Goal: Transaction & Acquisition: Download file/media

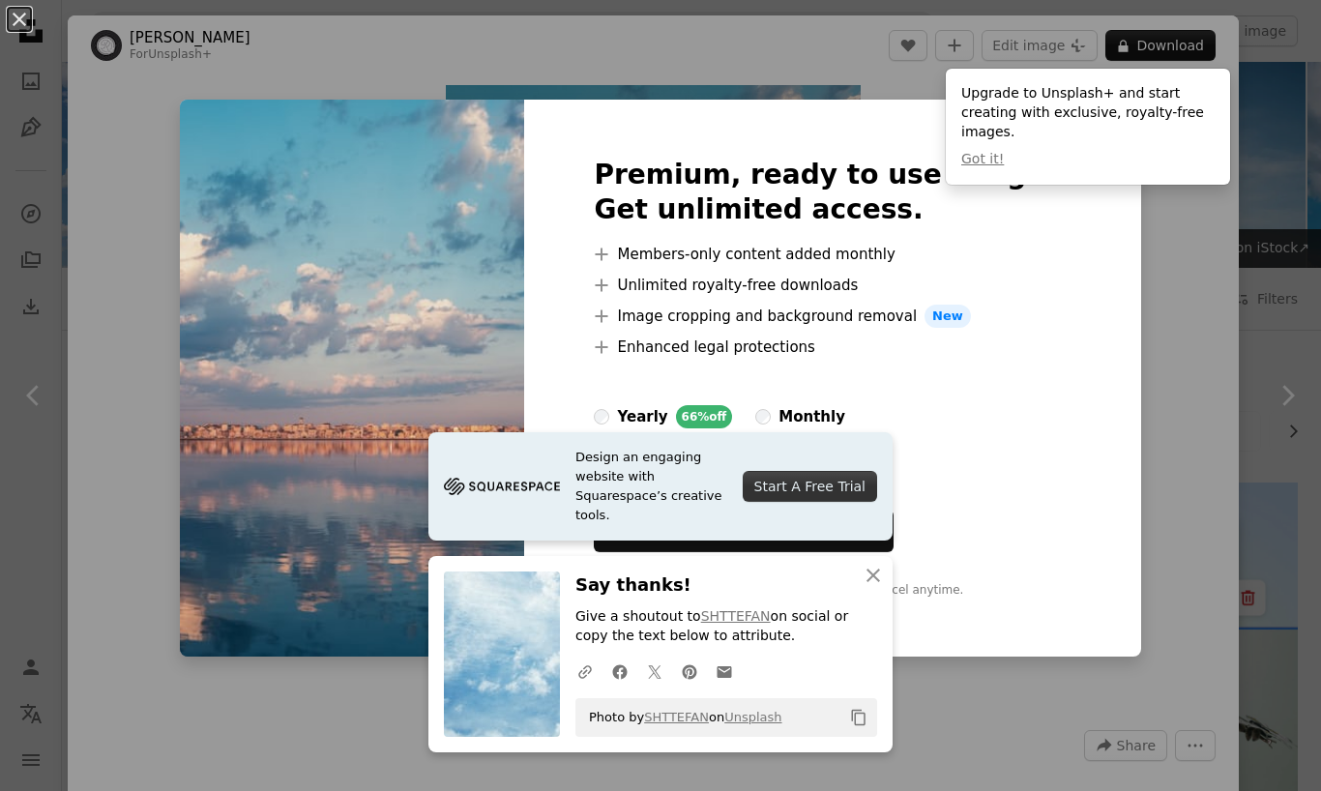
scroll to position [2647, 0]
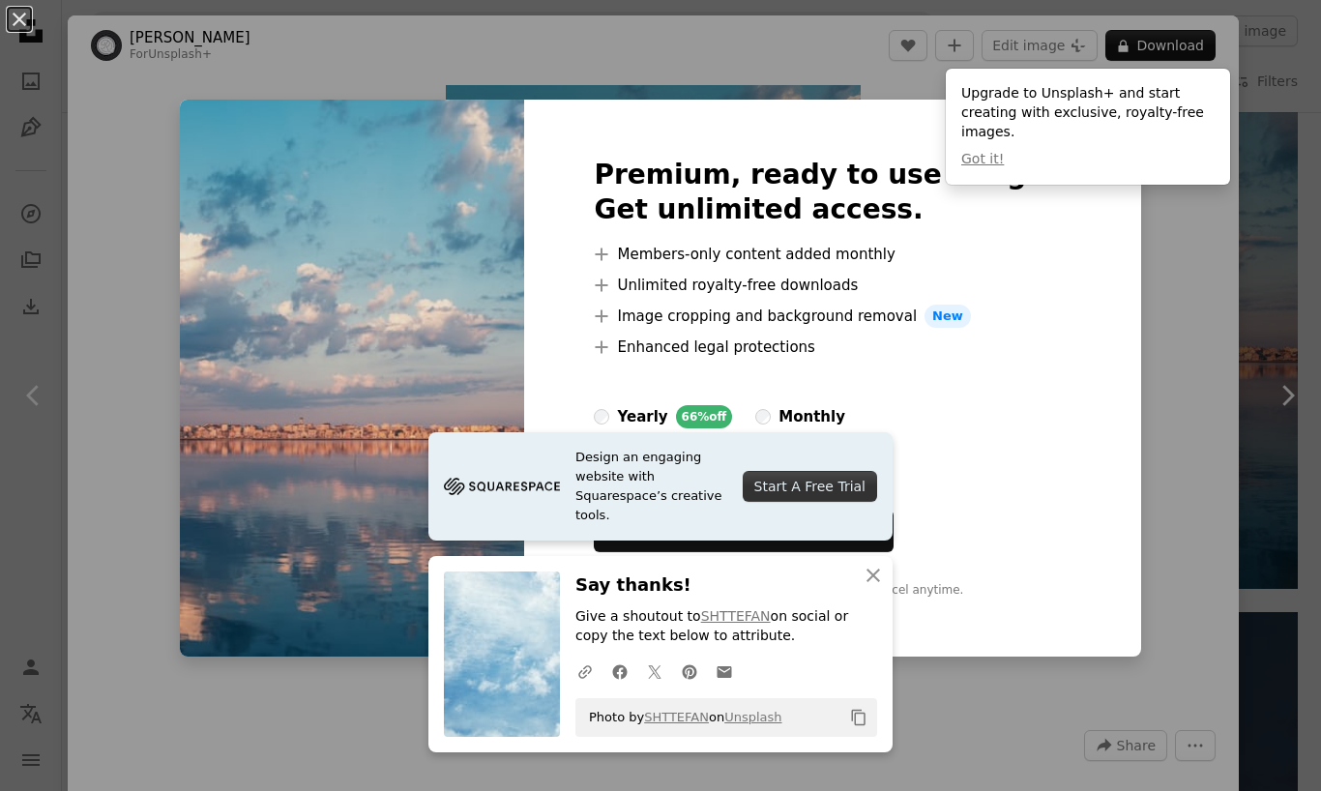
click at [1169, 419] on div "An X shape Premium, ready to use images. Get unlimited access. A plus sign Memb…" at bounding box center [660, 395] width 1321 height 791
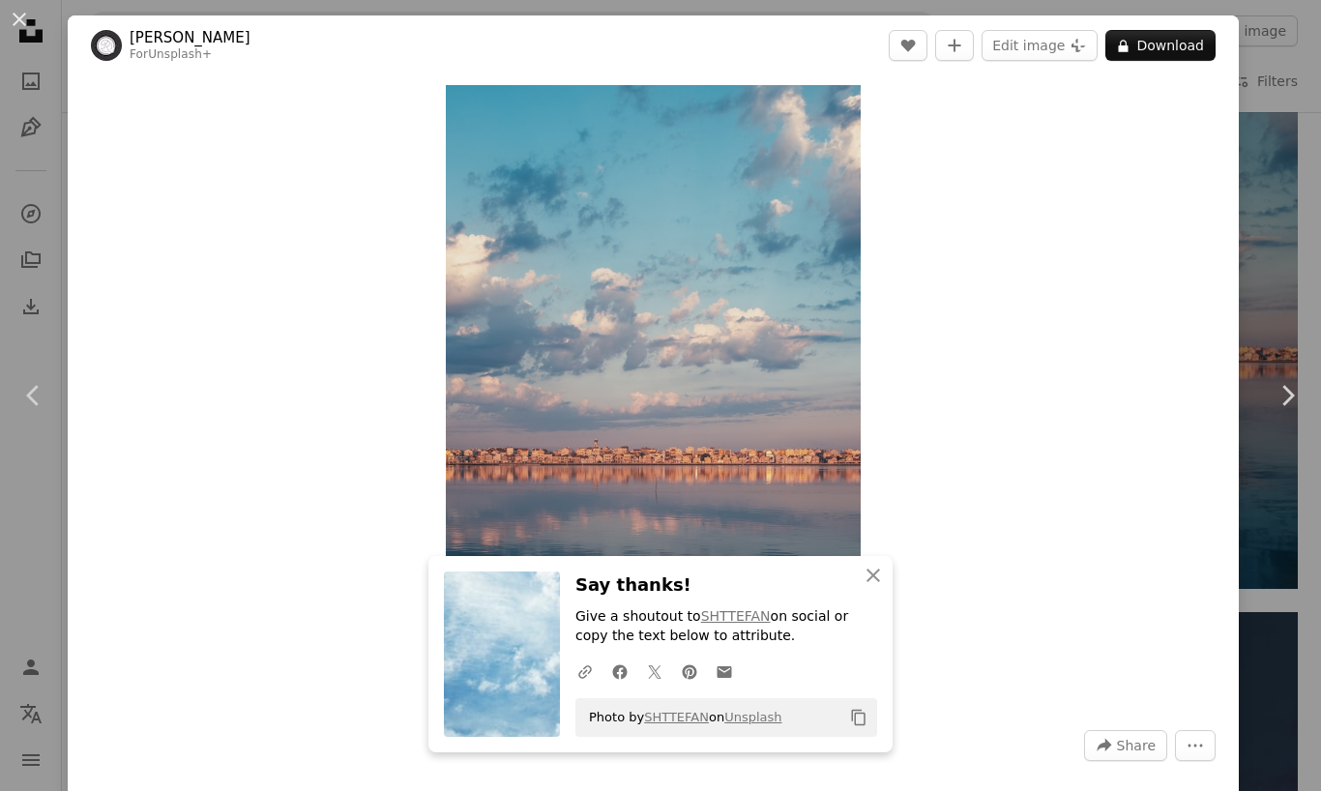
click at [1168, 419] on div "Zoom in" at bounding box center [653, 395] width 1171 height 641
click at [1312, 372] on link "Chevron right" at bounding box center [1288, 396] width 68 height 186
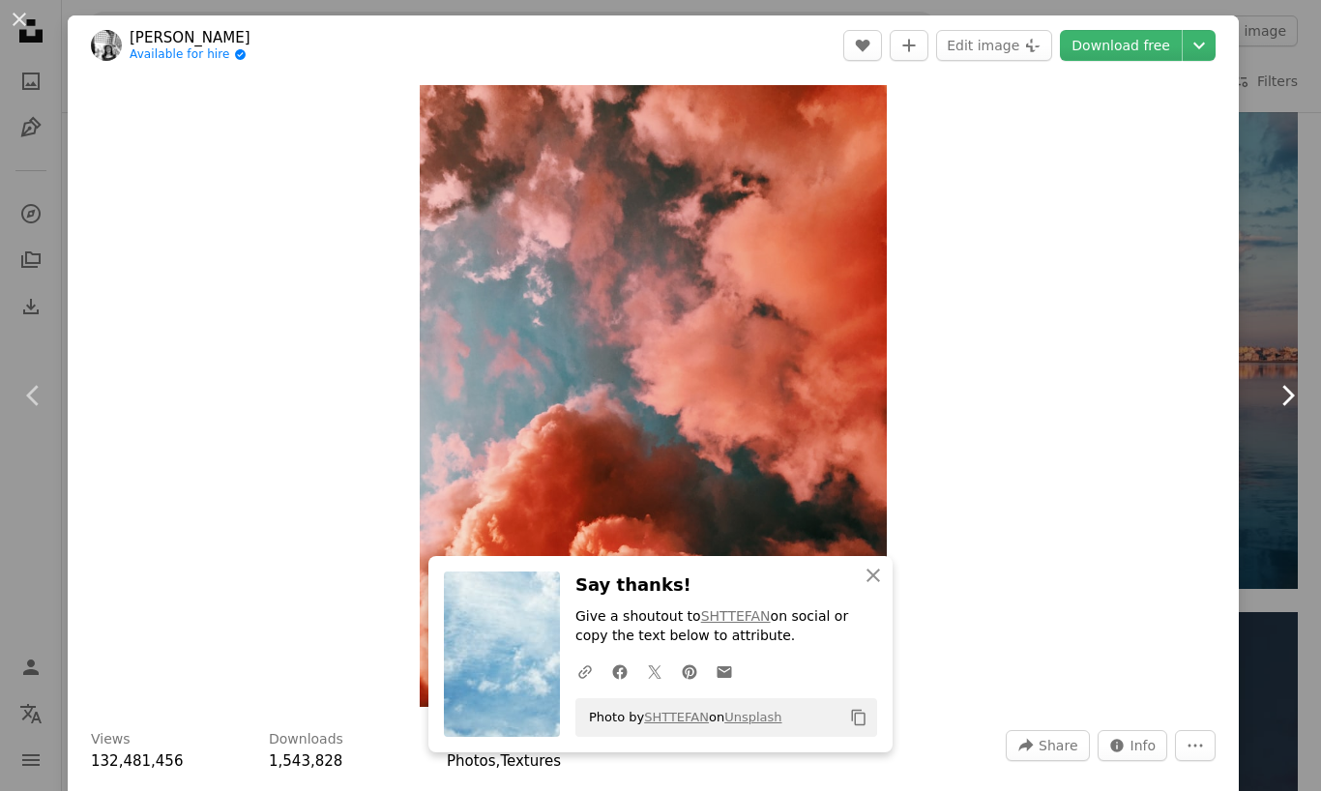
click at [1285, 411] on icon "Chevron right" at bounding box center [1287, 395] width 31 height 31
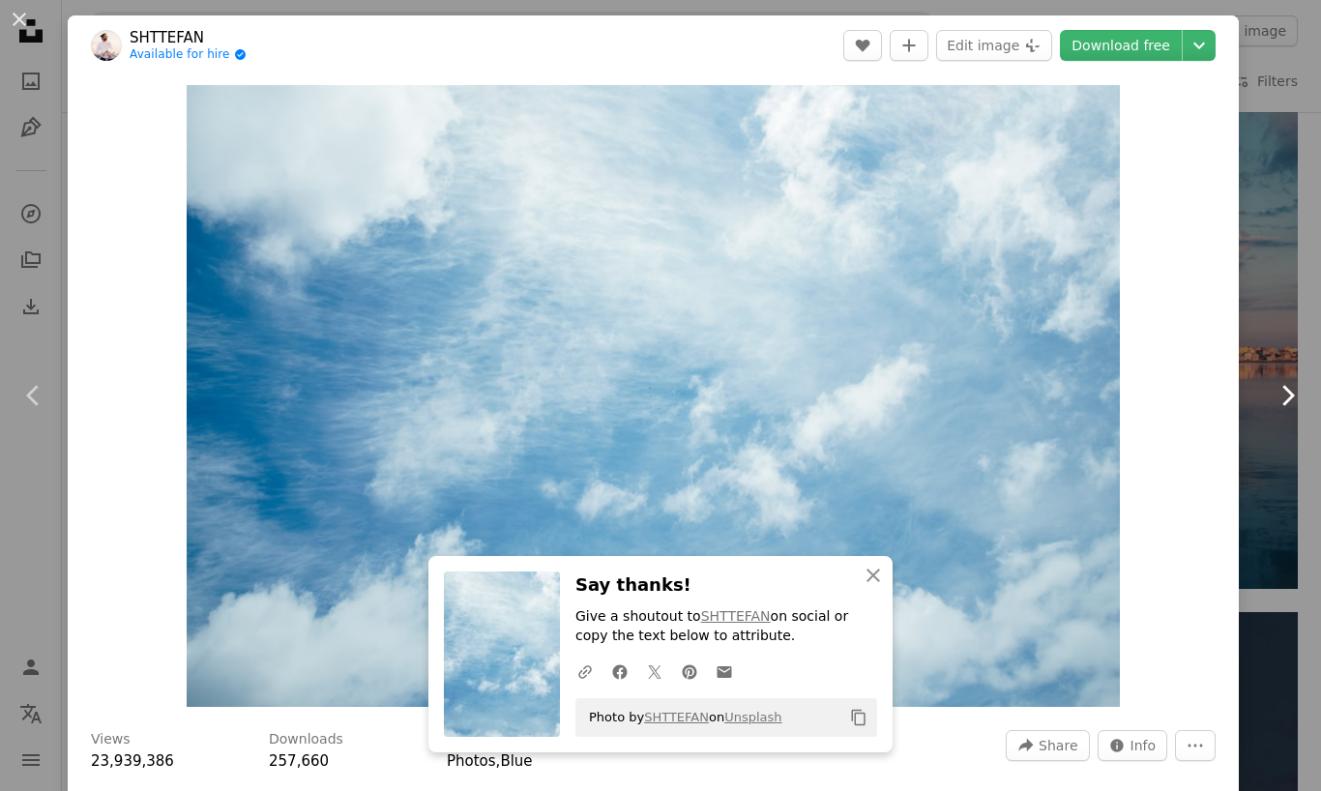
click at [1287, 411] on icon "Chevron right" at bounding box center [1287, 395] width 31 height 31
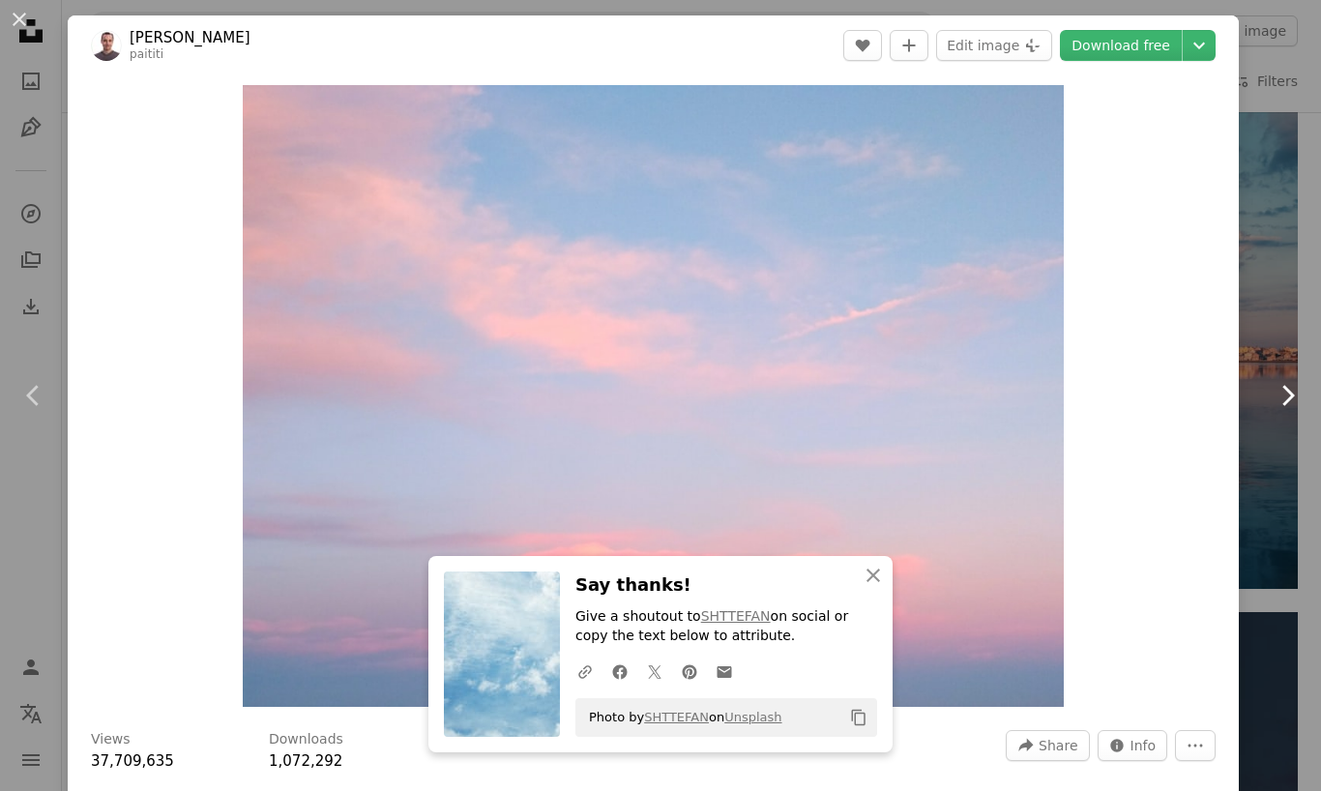
click at [1297, 411] on icon "Chevron right" at bounding box center [1287, 395] width 31 height 31
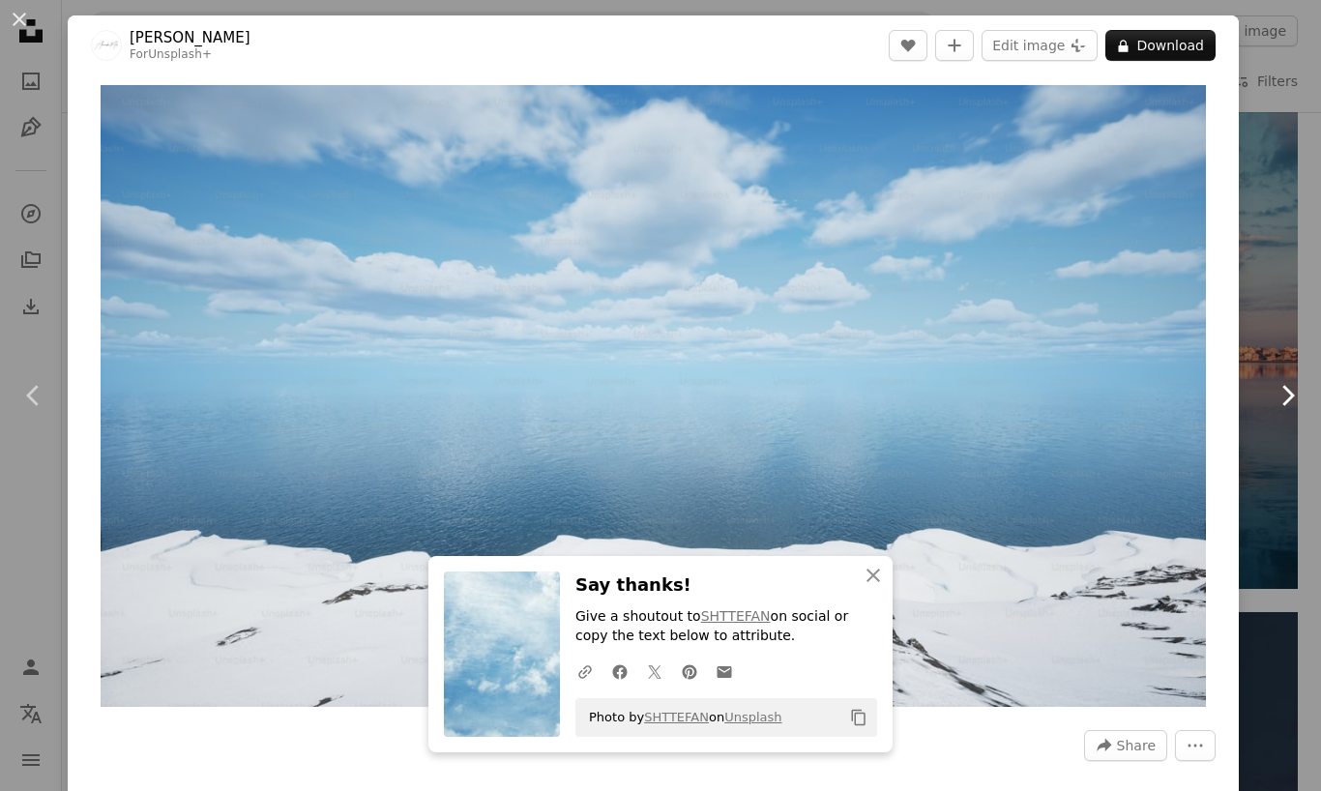
click at [1289, 411] on icon "Chevron right" at bounding box center [1287, 395] width 31 height 31
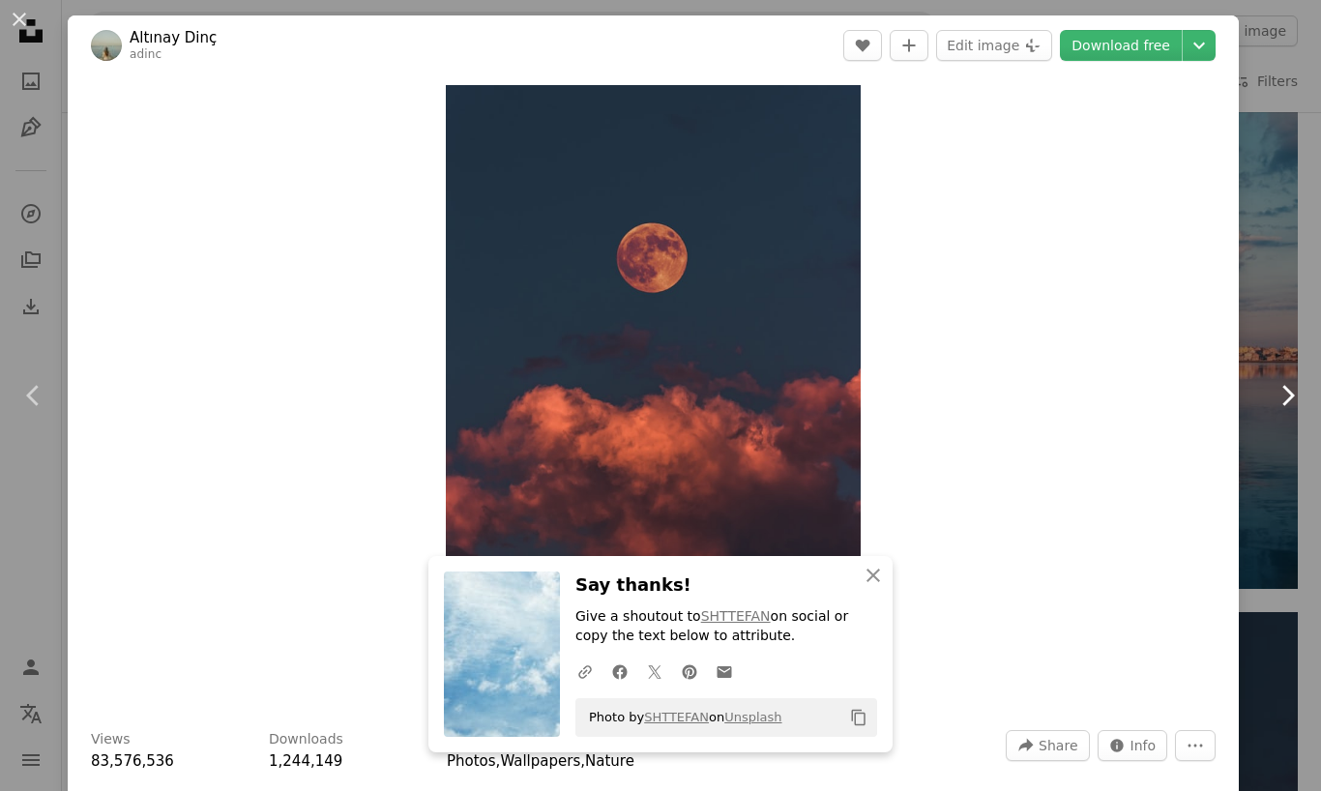
click at [1284, 411] on icon "Chevron right" at bounding box center [1287, 395] width 31 height 31
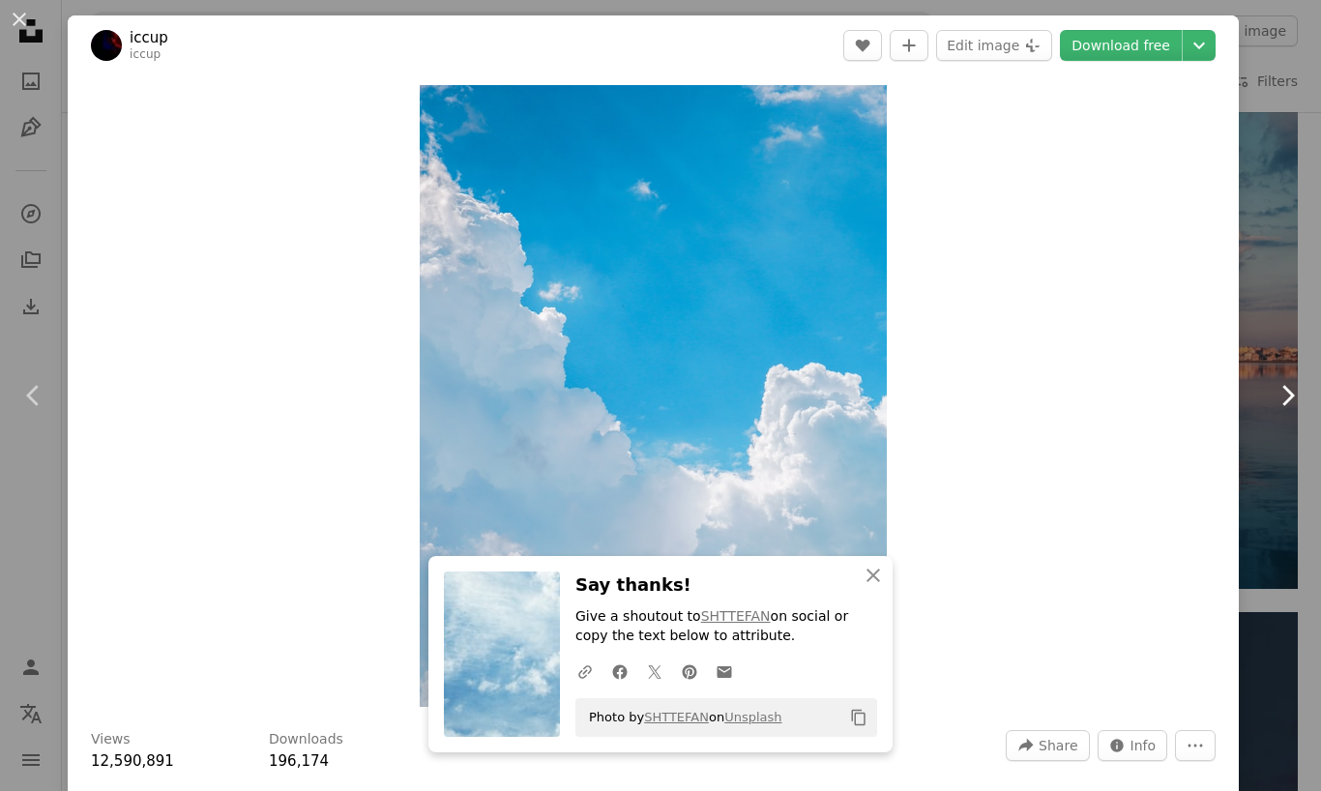
click at [1283, 411] on icon "Chevron right" at bounding box center [1287, 395] width 31 height 31
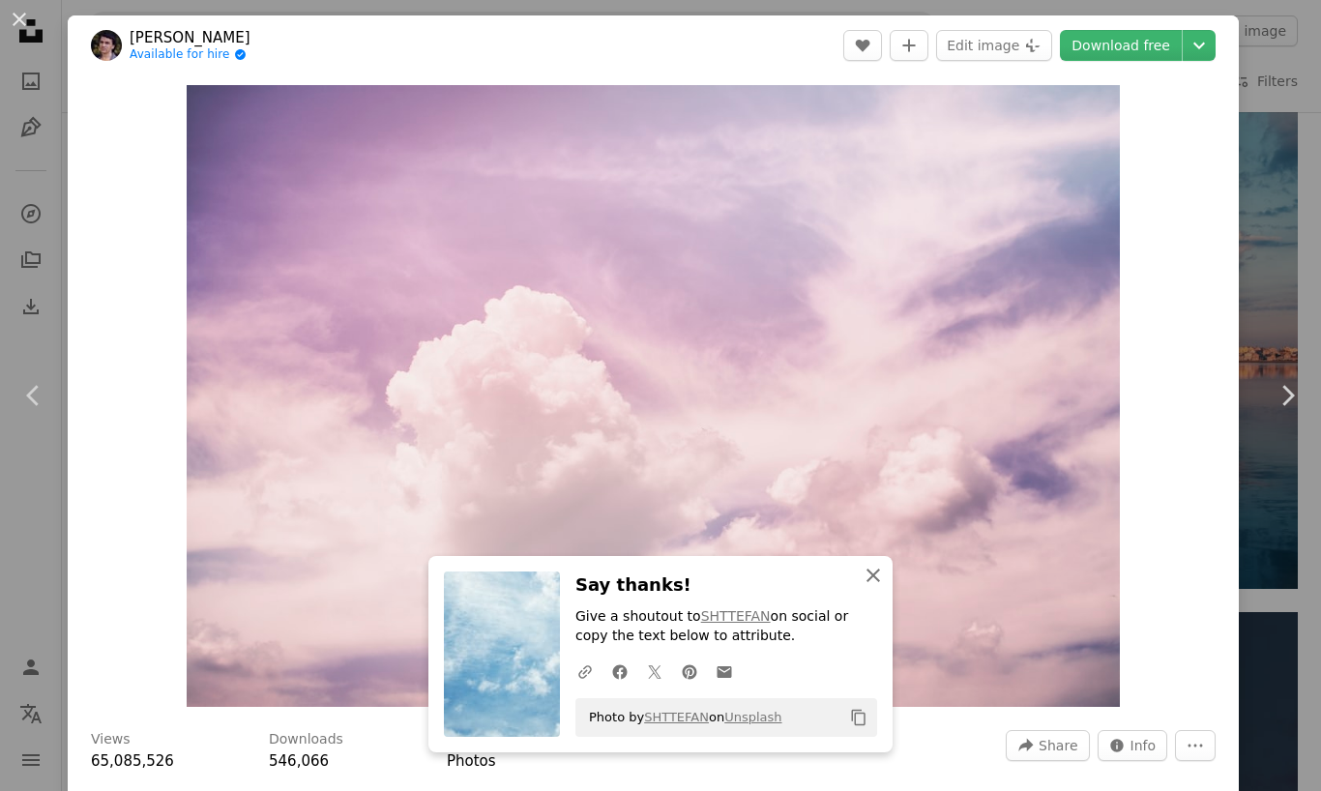
click at [879, 595] on button "An X shape Close" at bounding box center [873, 575] width 39 height 39
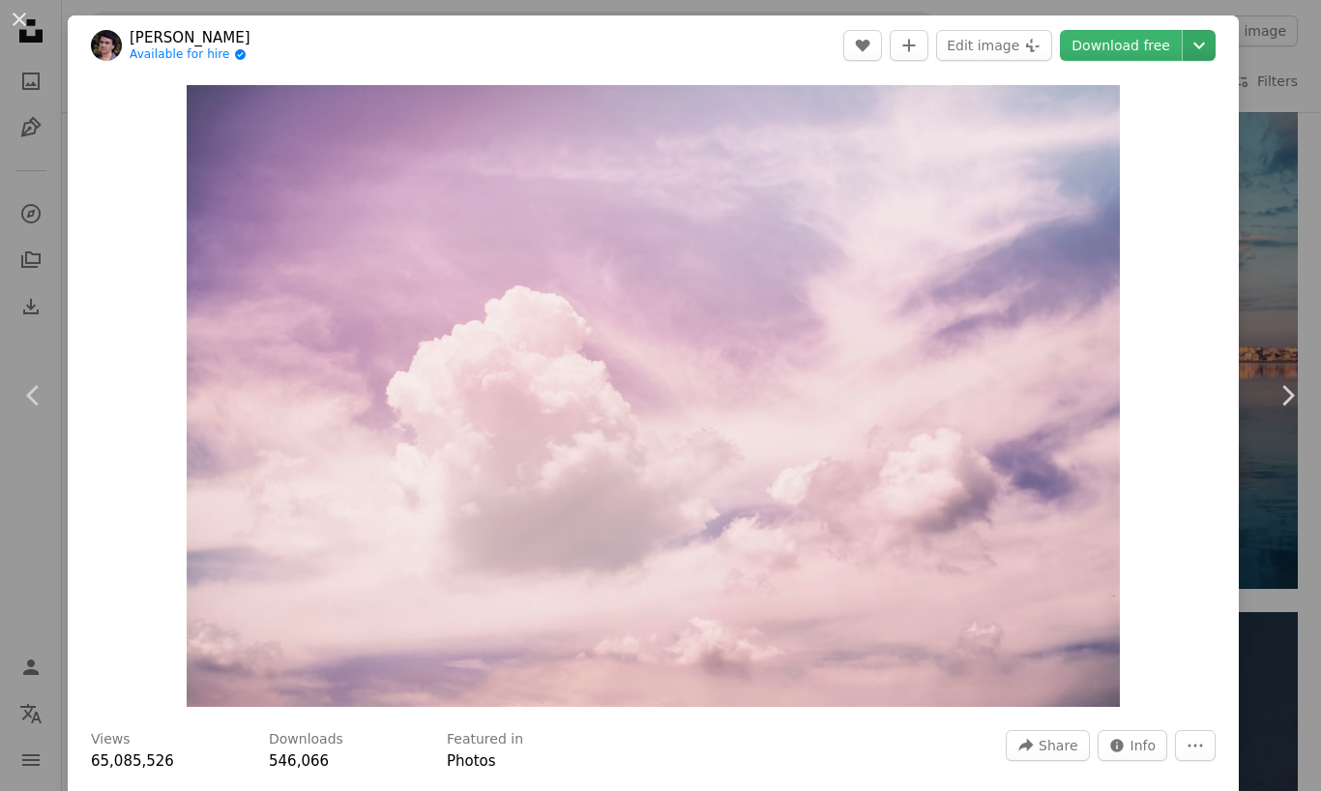
click at [1209, 50] on icon "Chevron down" at bounding box center [1199, 45] width 31 height 23
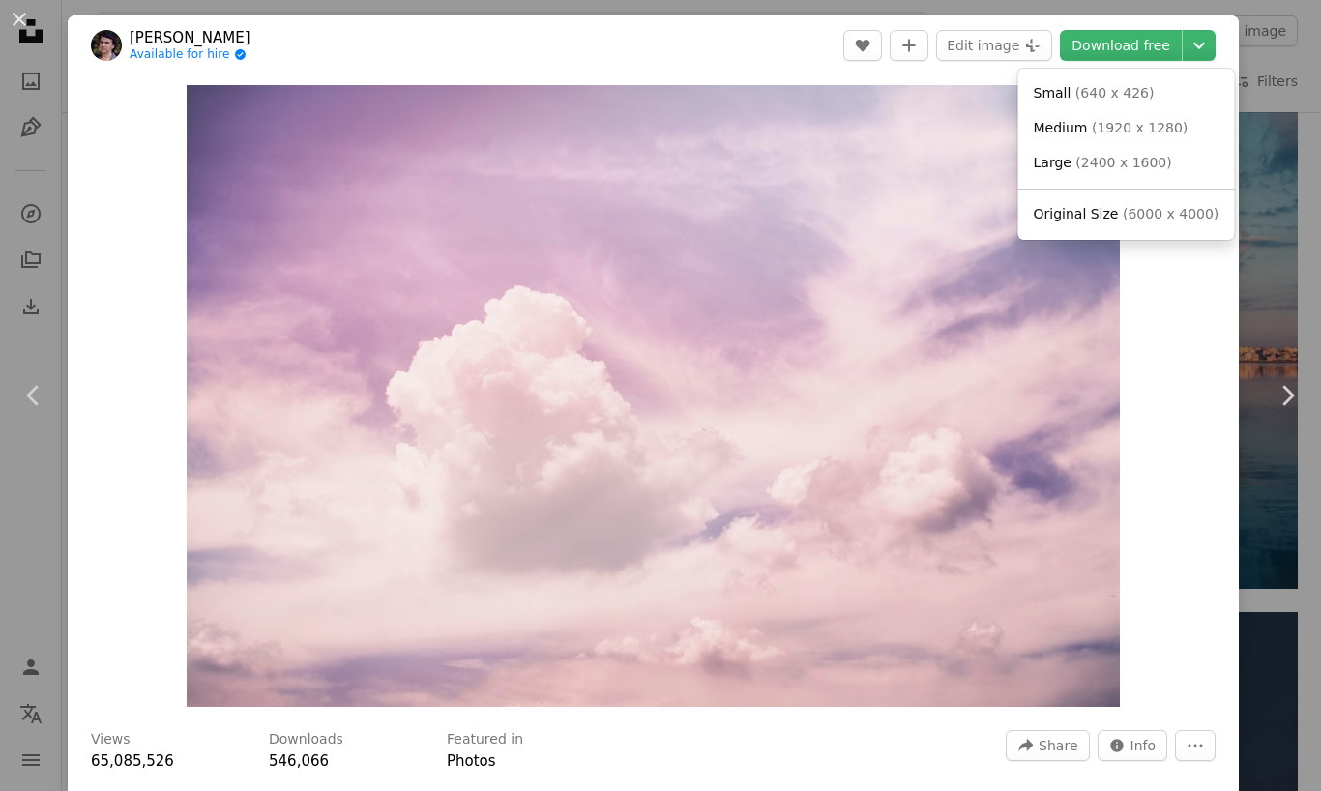
click at [1069, 213] on span "Original Size" at bounding box center [1076, 213] width 85 height 15
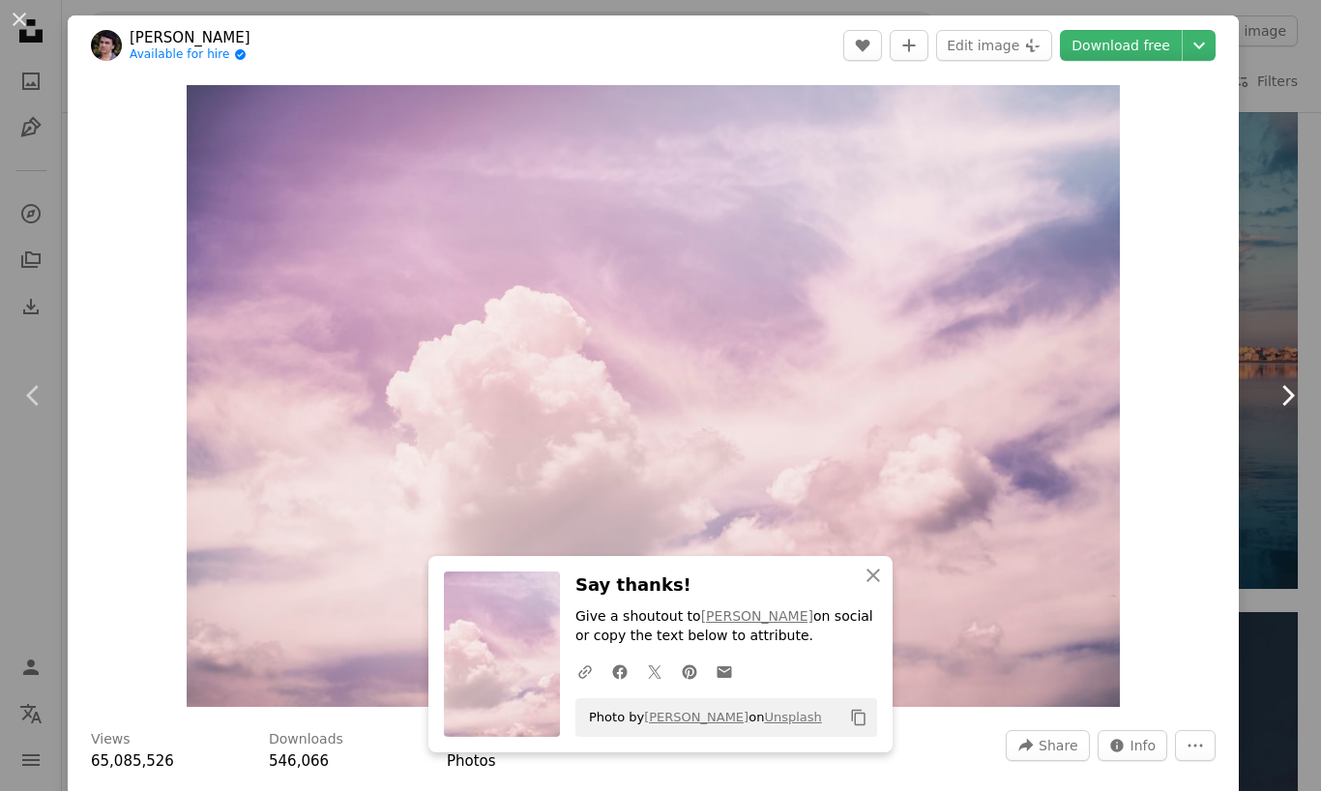
click at [1295, 411] on icon "Chevron right" at bounding box center [1287, 395] width 31 height 31
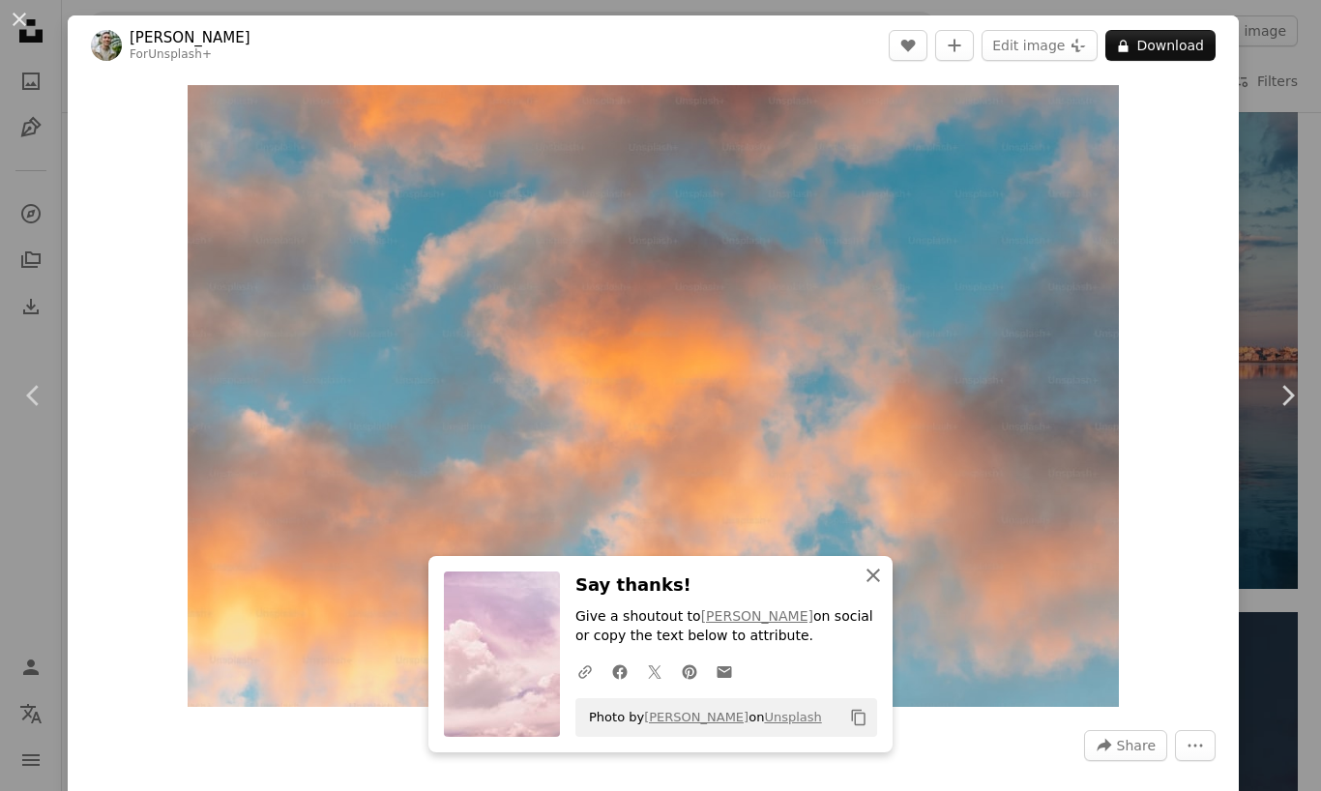
click at [880, 595] on button "An X shape Close" at bounding box center [873, 575] width 39 height 39
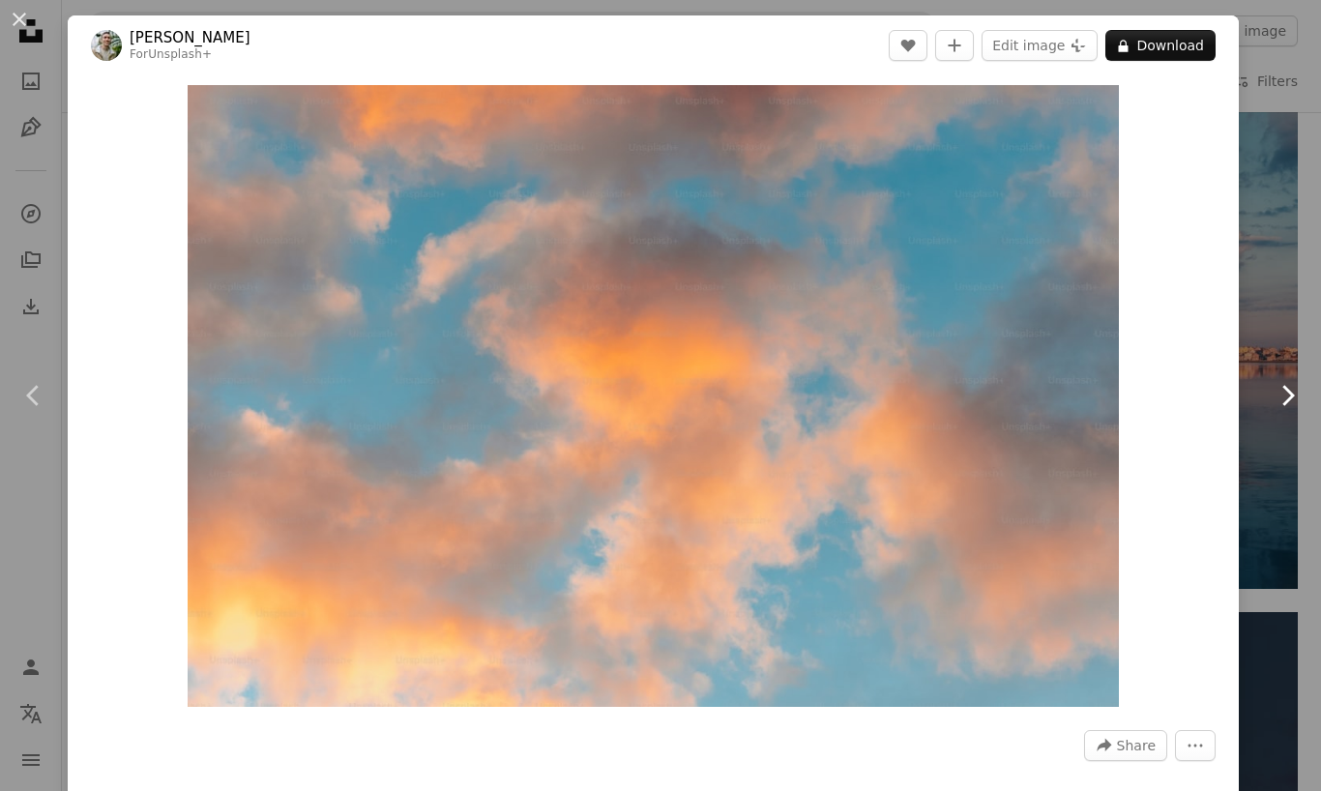
click at [1297, 411] on icon "Chevron right" at bounding box center [1287, 395] width 31 height 31
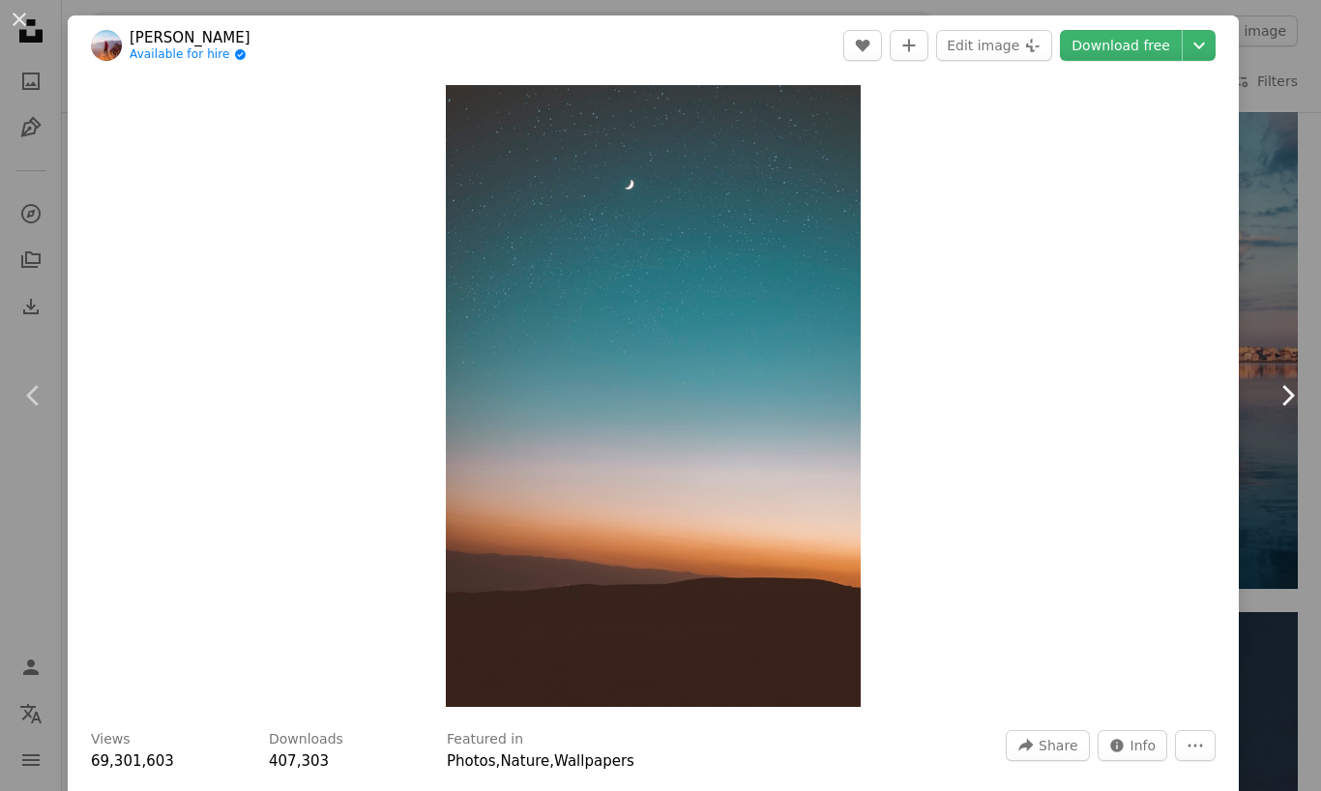
click at [1298, 411] on icon "Chevron right" at bounding box center [1287, 395] width 31 height 31
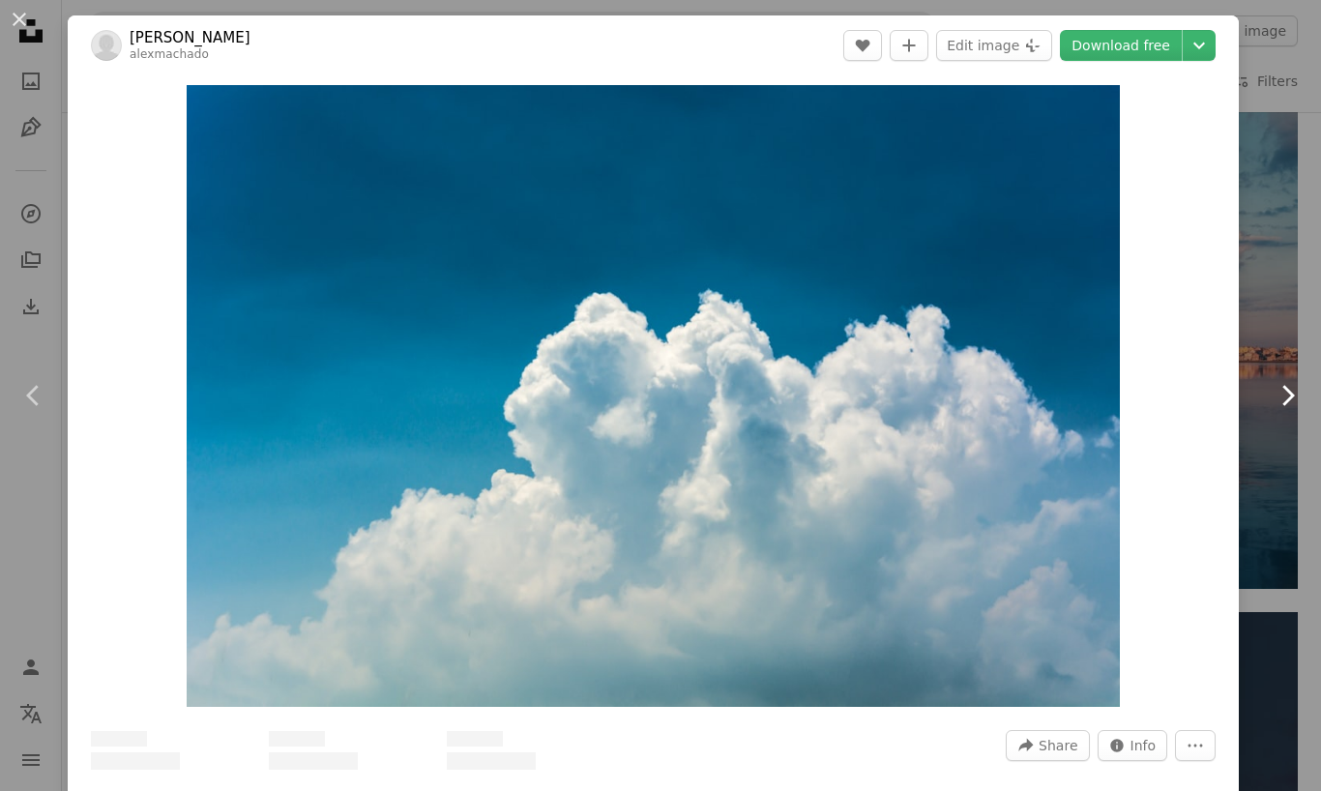
click at [1297, 411] on icon "Chevron right" at bounding box center [1287, 395] width 31 height 31
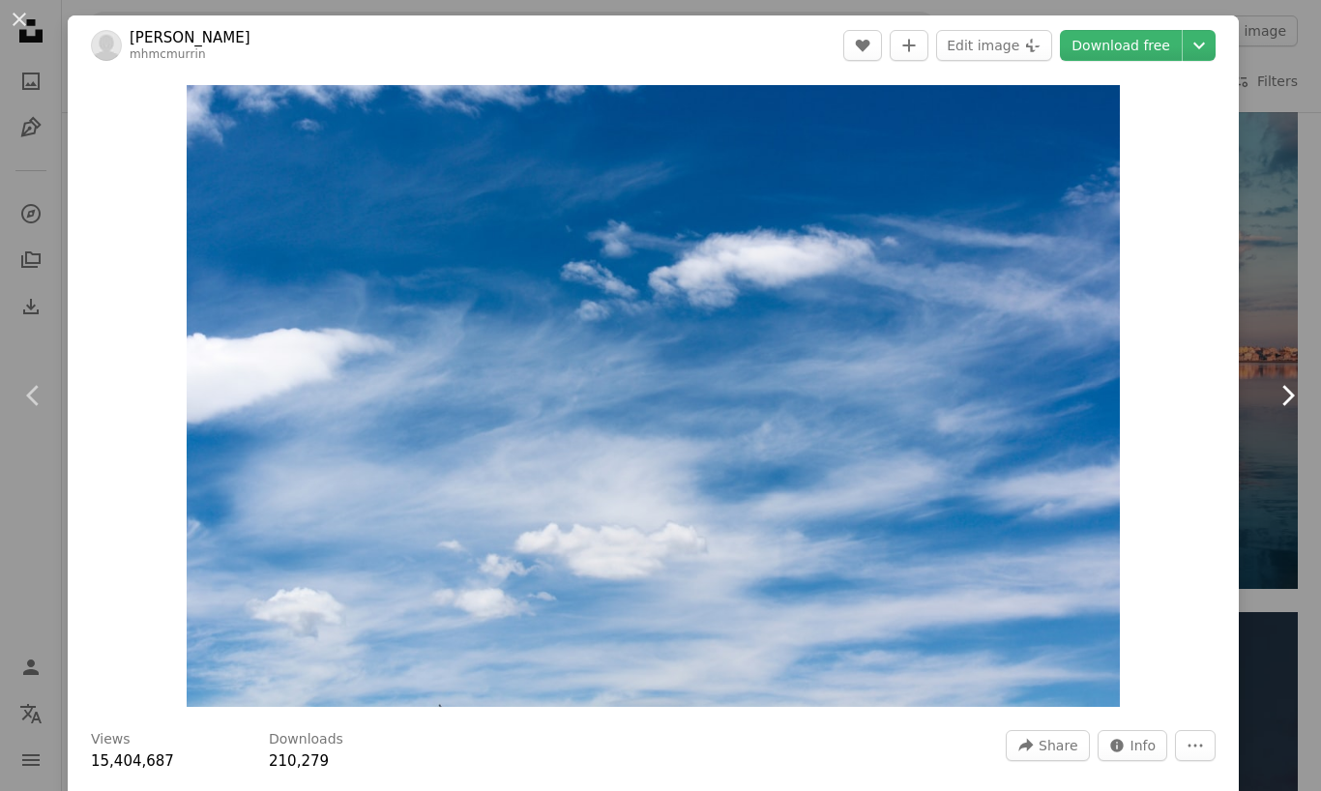
click at [1301, 411] on icon "Chevron right" at bounding box center [1287, 395] width 31 height 31
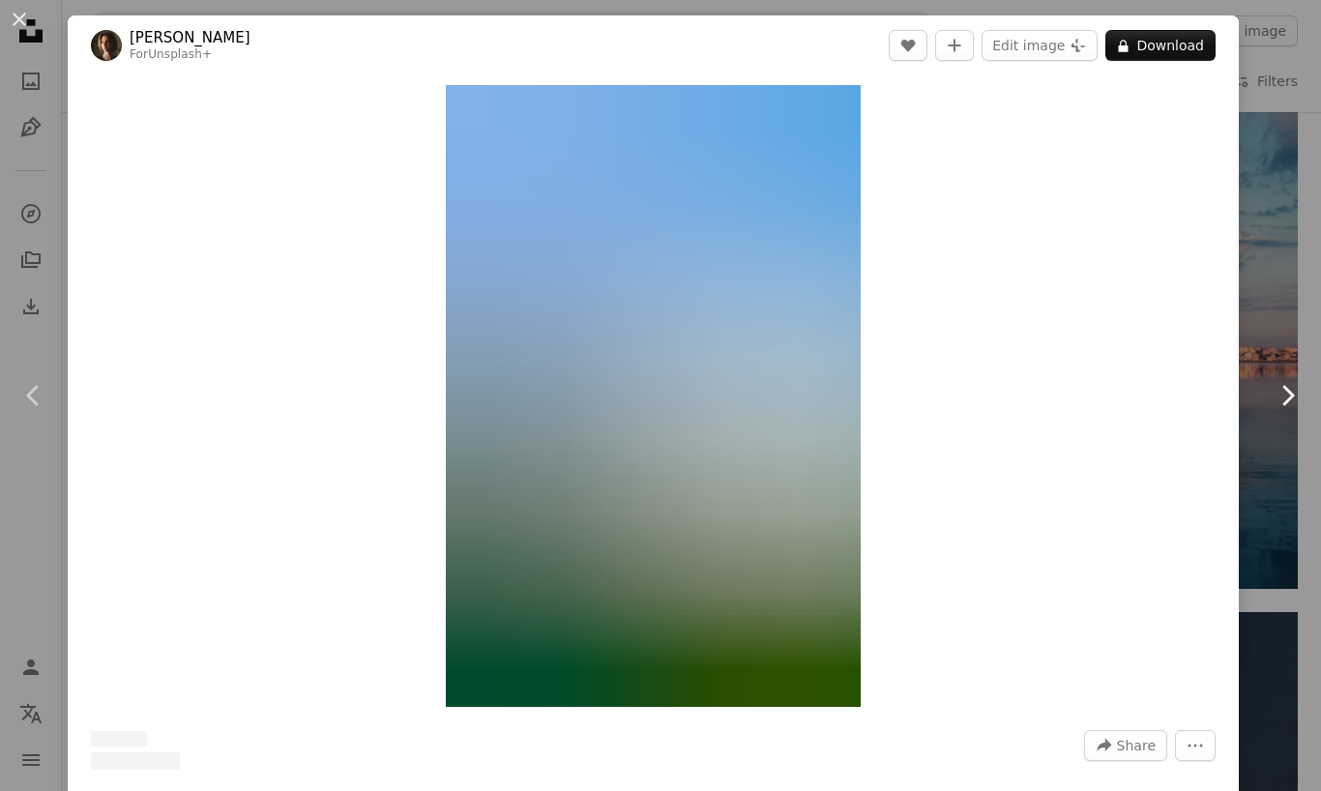
click at [1301, 411] on icon "Chevron right" at bounding box center [1287, 395] width 31 height 31
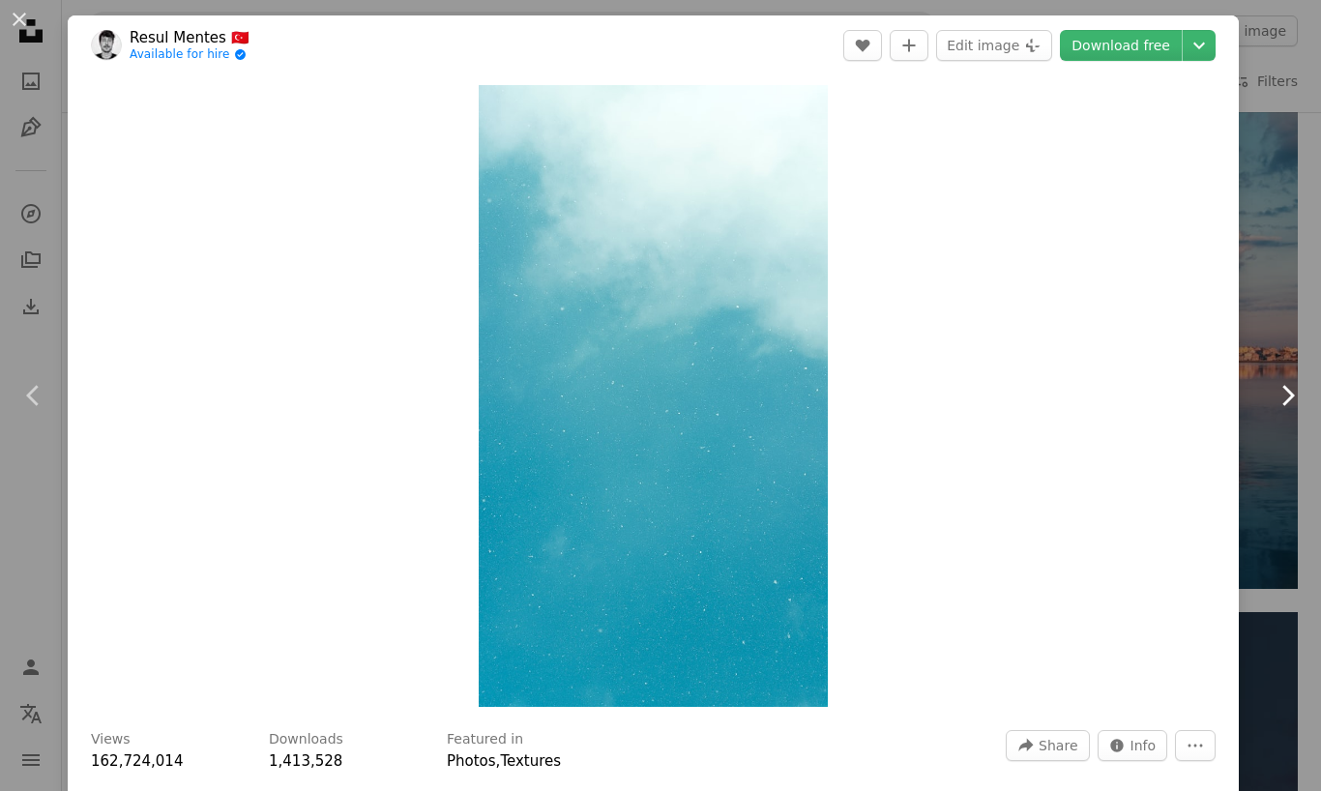
click at [1295, 411] on icon "Chevron right" at bounding box center [1287, 395] width 31 height 31
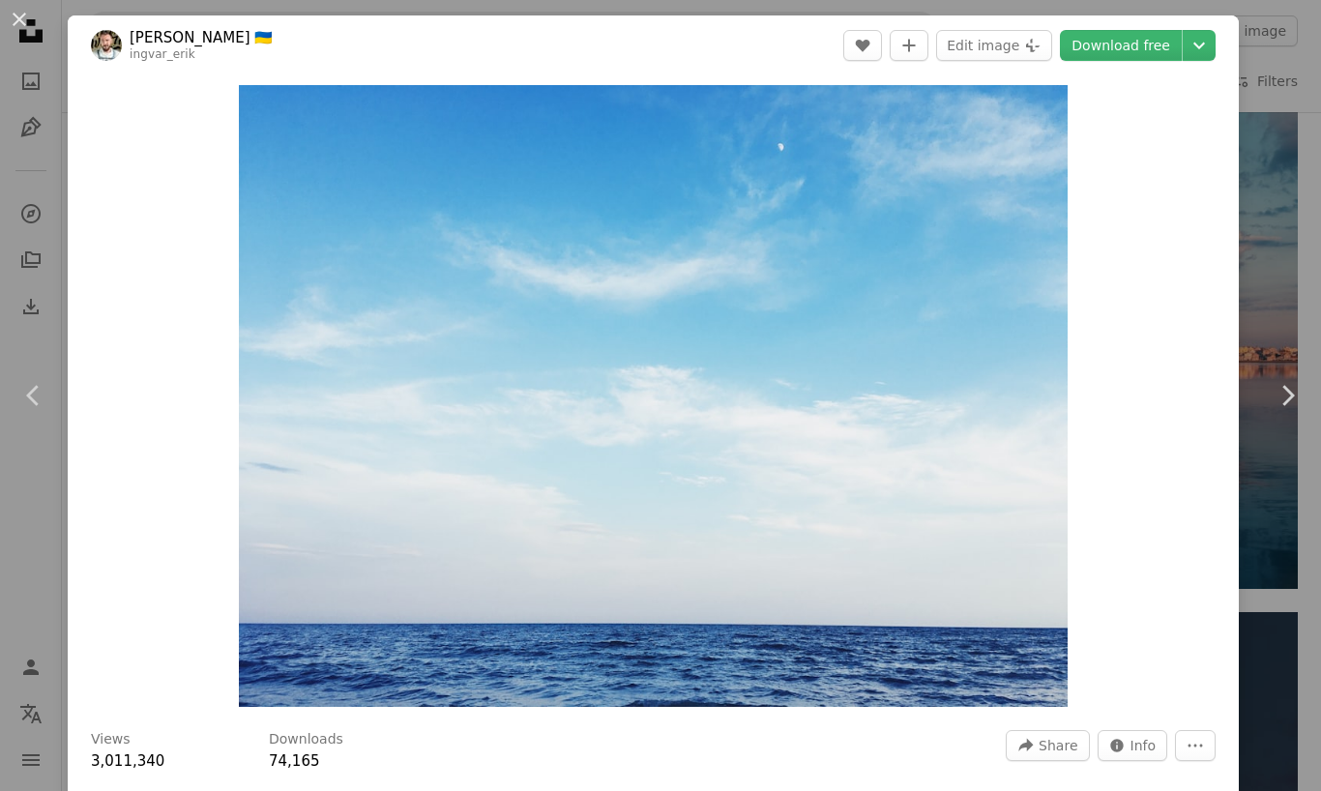
click at [1276, 297] on div "An X shape Chevron left Chevron right [PERSON_NAME] 🇺🇦 ingvar_erik A heart A pl…" at bounding box center [660, 395] width 1321 height 791
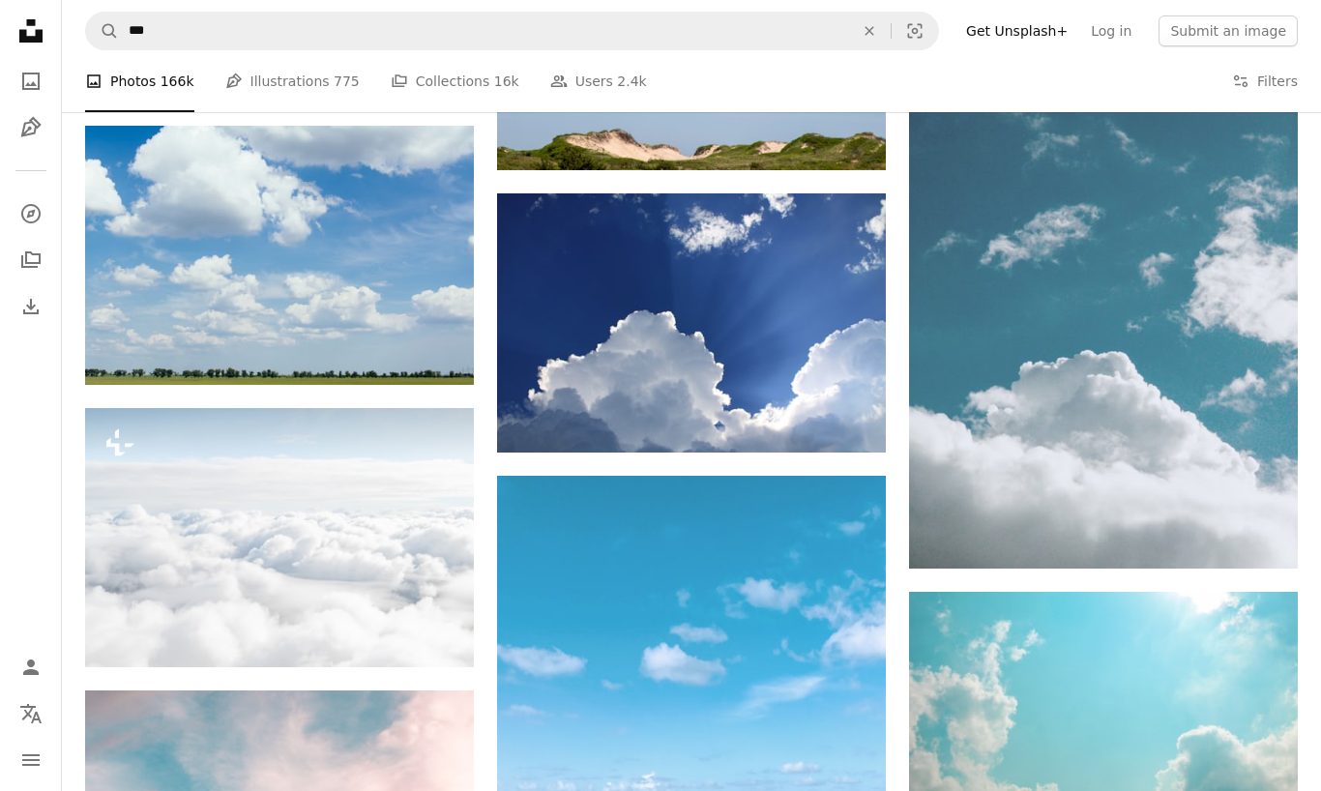
scroll to position [1775, 0]
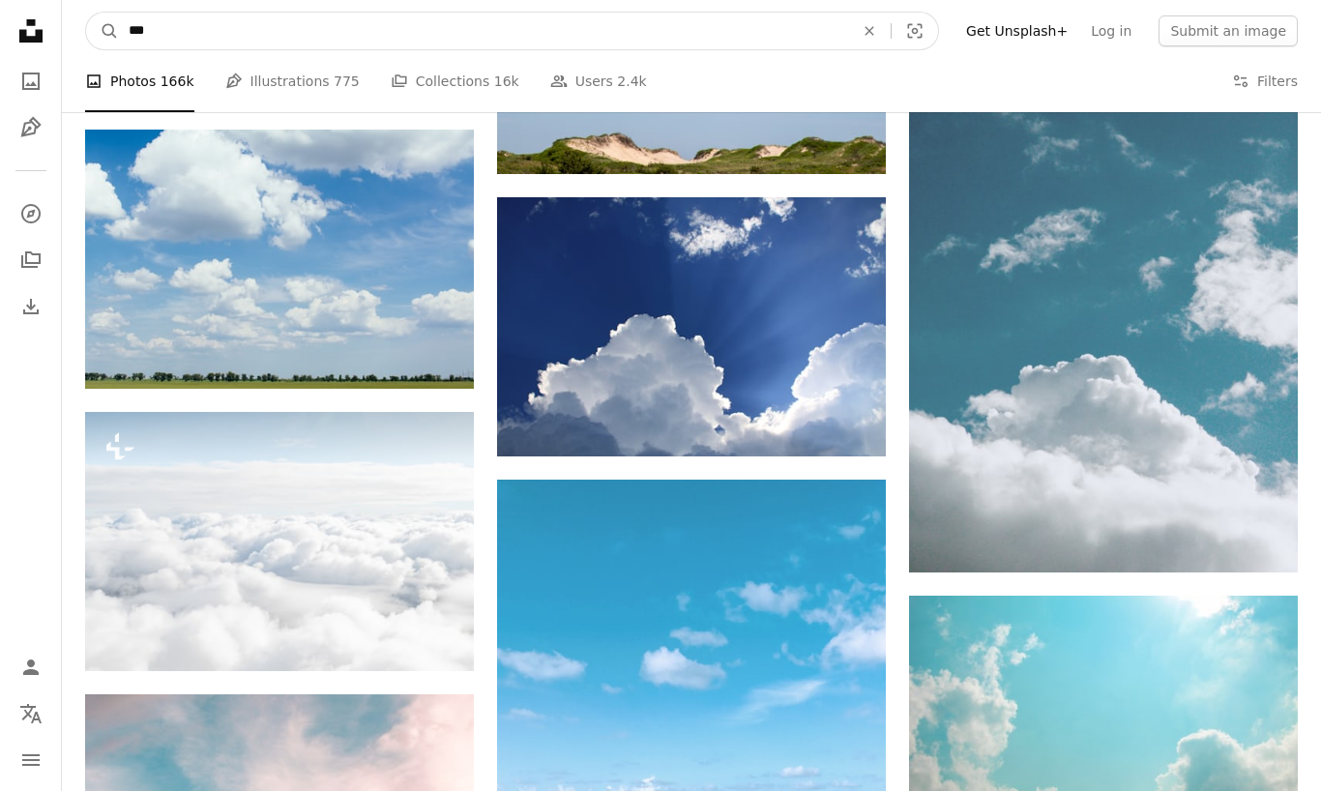
click at [171, 27] on input "***" at bounding box center [483, 31] width 729 height 37
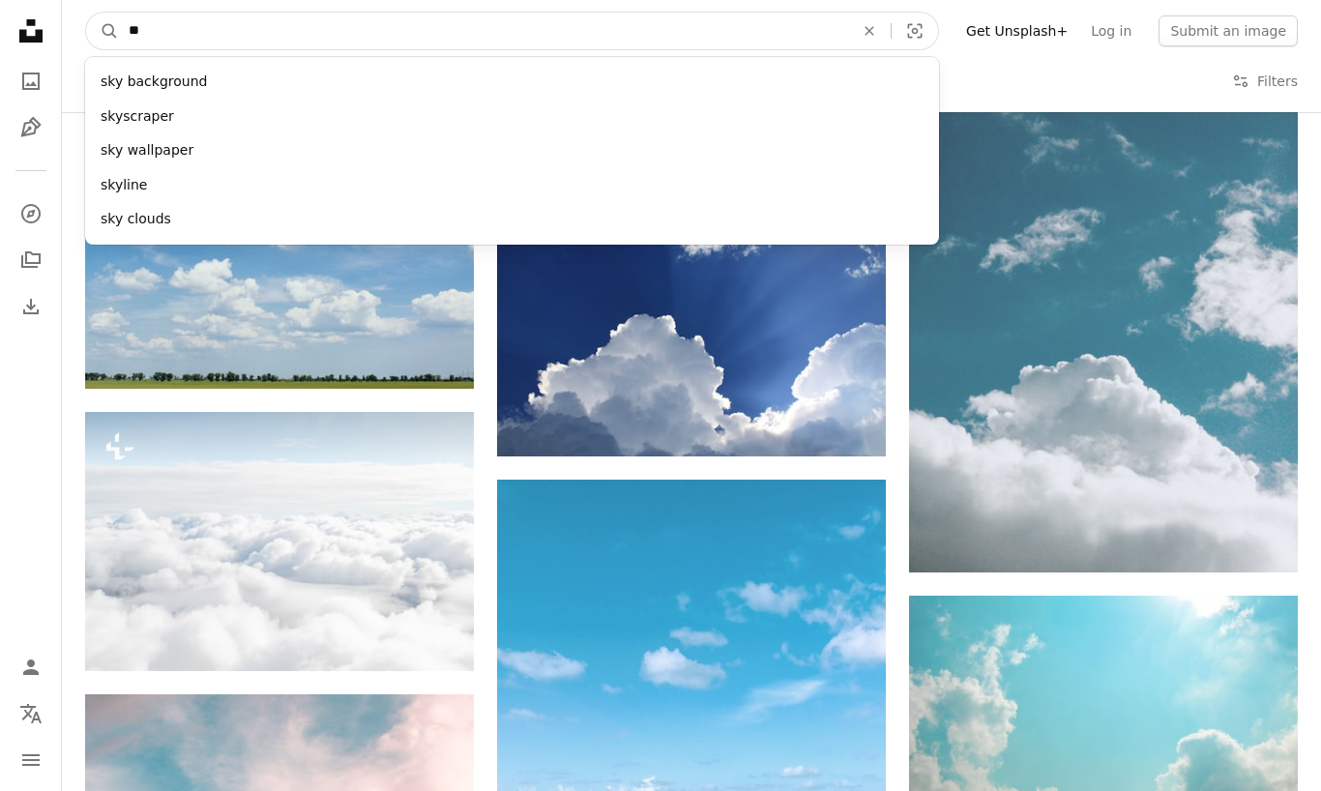
type input "*"
type input "******"
click at [103, 31] on button "A magnifying glass" at bounding box center [102, 31] width 33 height 37
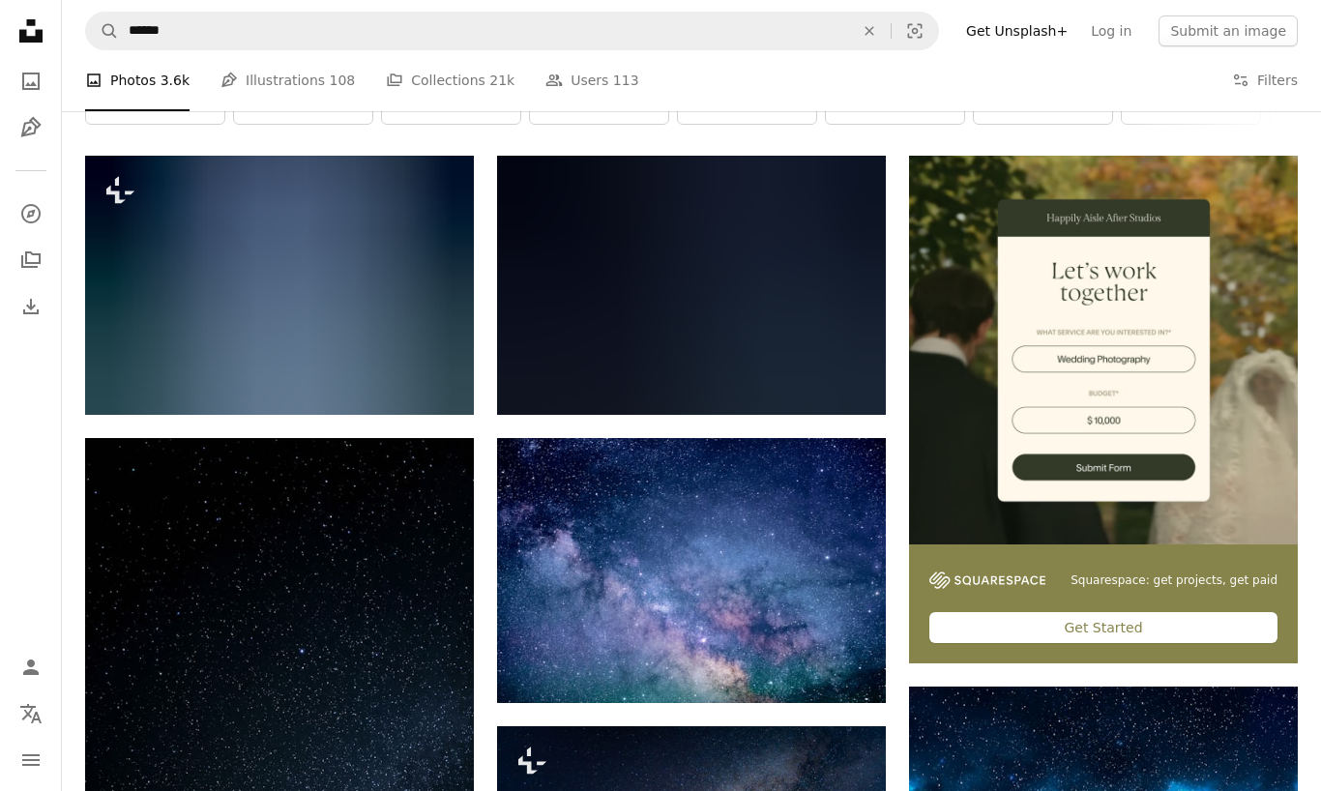
scroll to position [327, 0]
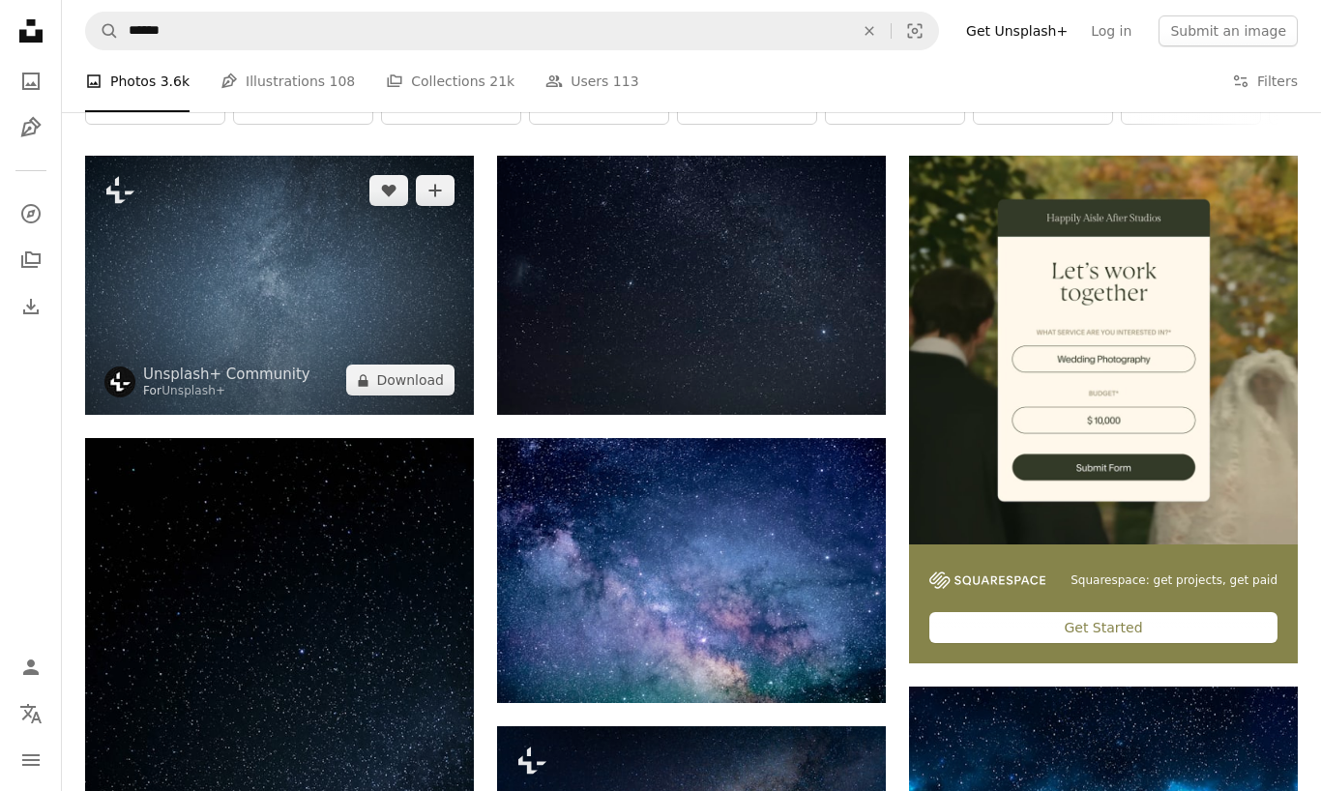
click at [383, 269] on img at bounding box center [279, 285] width 389 height 259
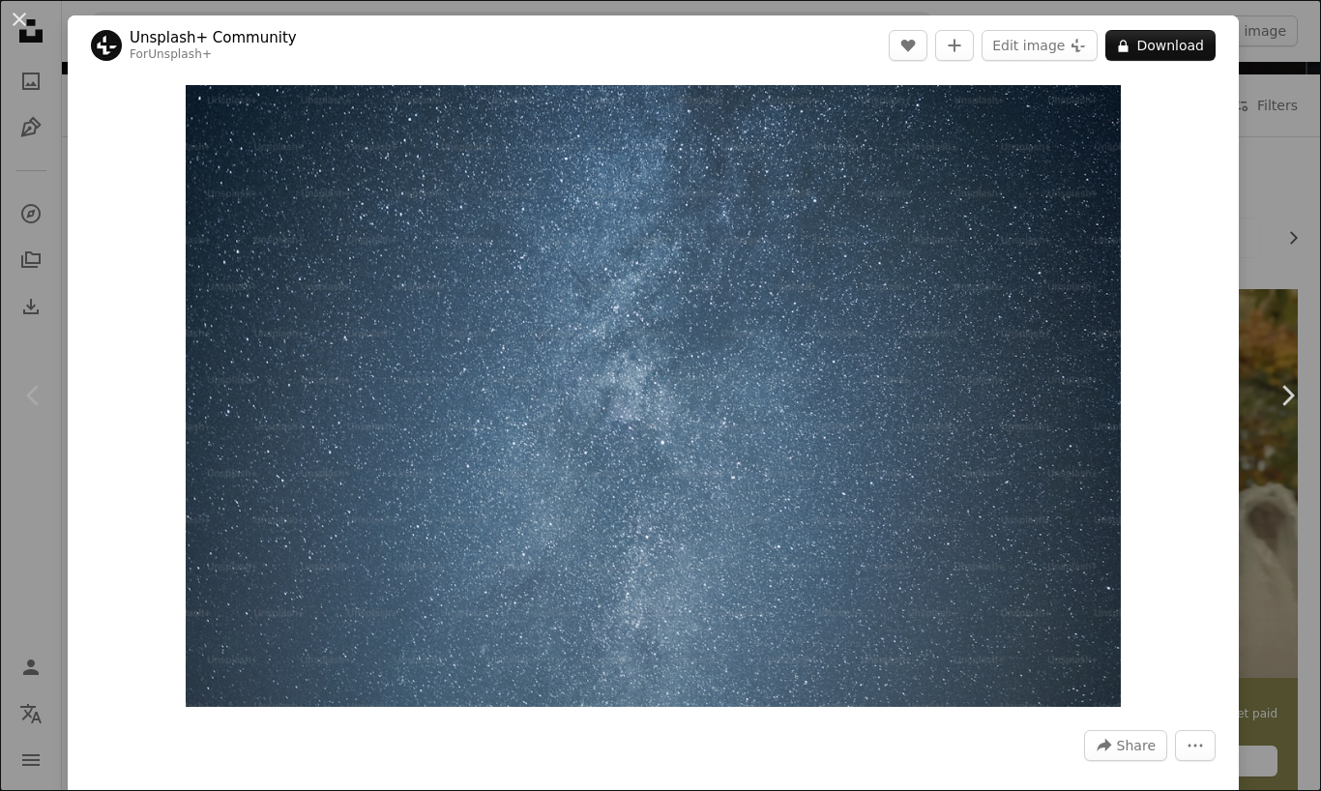
scroll to position [192, 0]
click at [1293, 411] on icon "Chevron right" at bounding box center [1287, 395] width 31 height 31
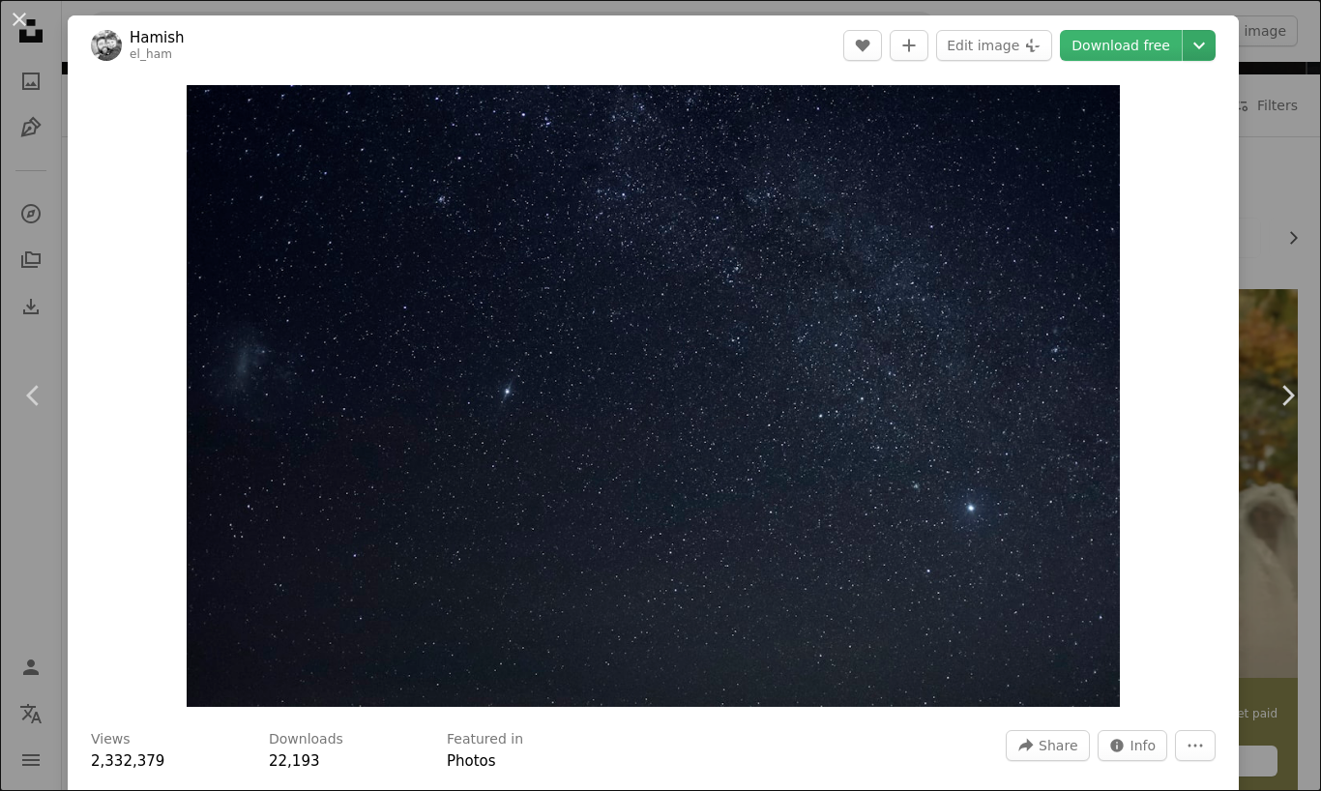
click at [1205, 46] on icon "Chevron down" at bounding box center [1199, 45] width 31 height 23
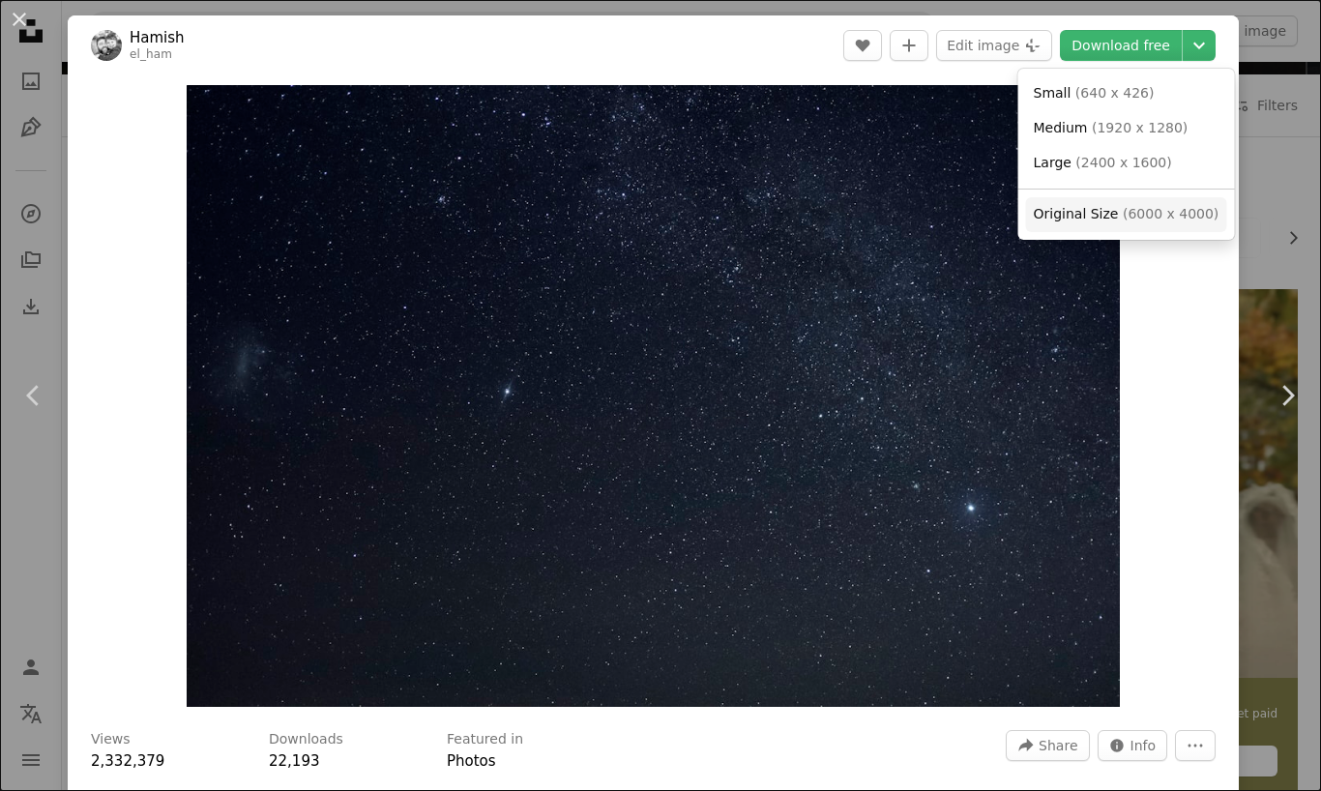
click at [1115, 197] on link "Original Size ( 6000 x 4000 )" at bounding box center [1126, 214] width 201 height 35
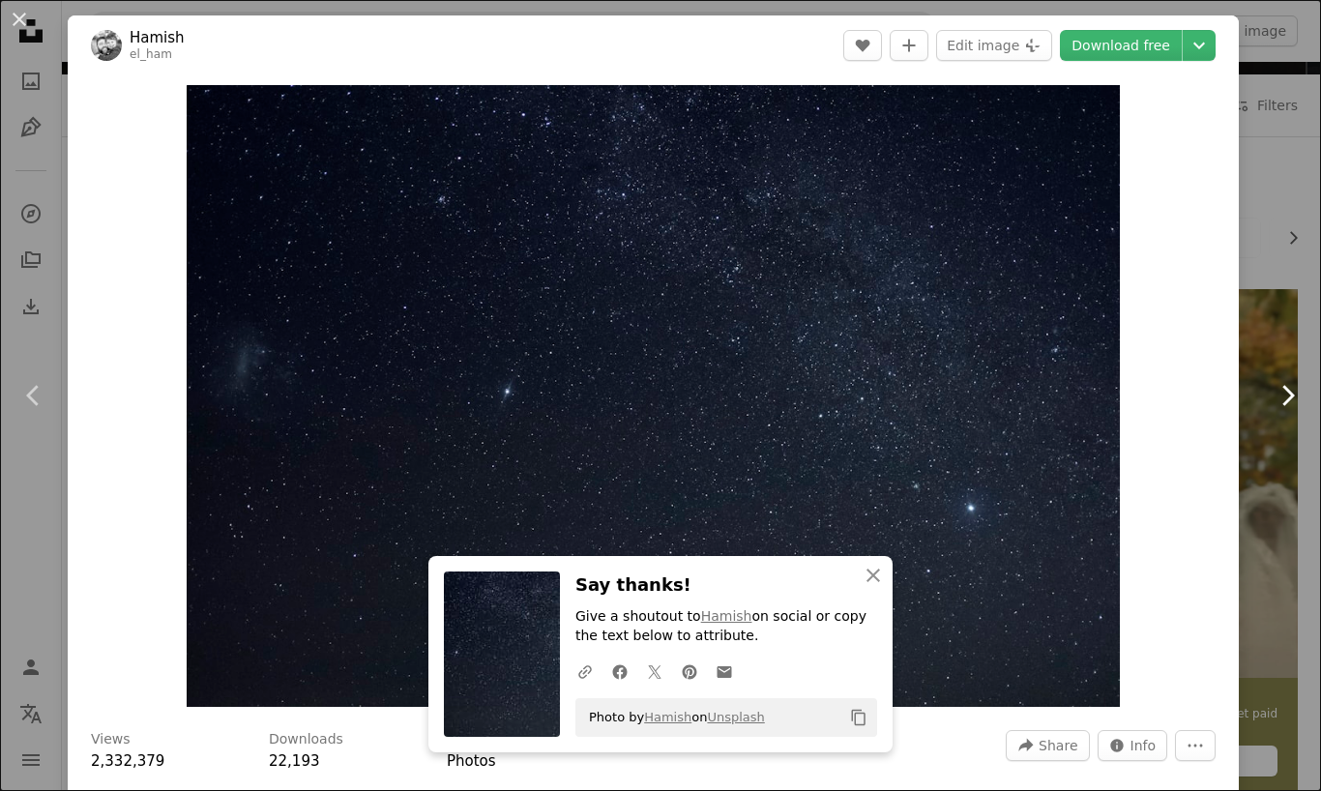
click at [1278, 458] on link "Chevron right" at bounding box center [1288, 396] width 68 height 186
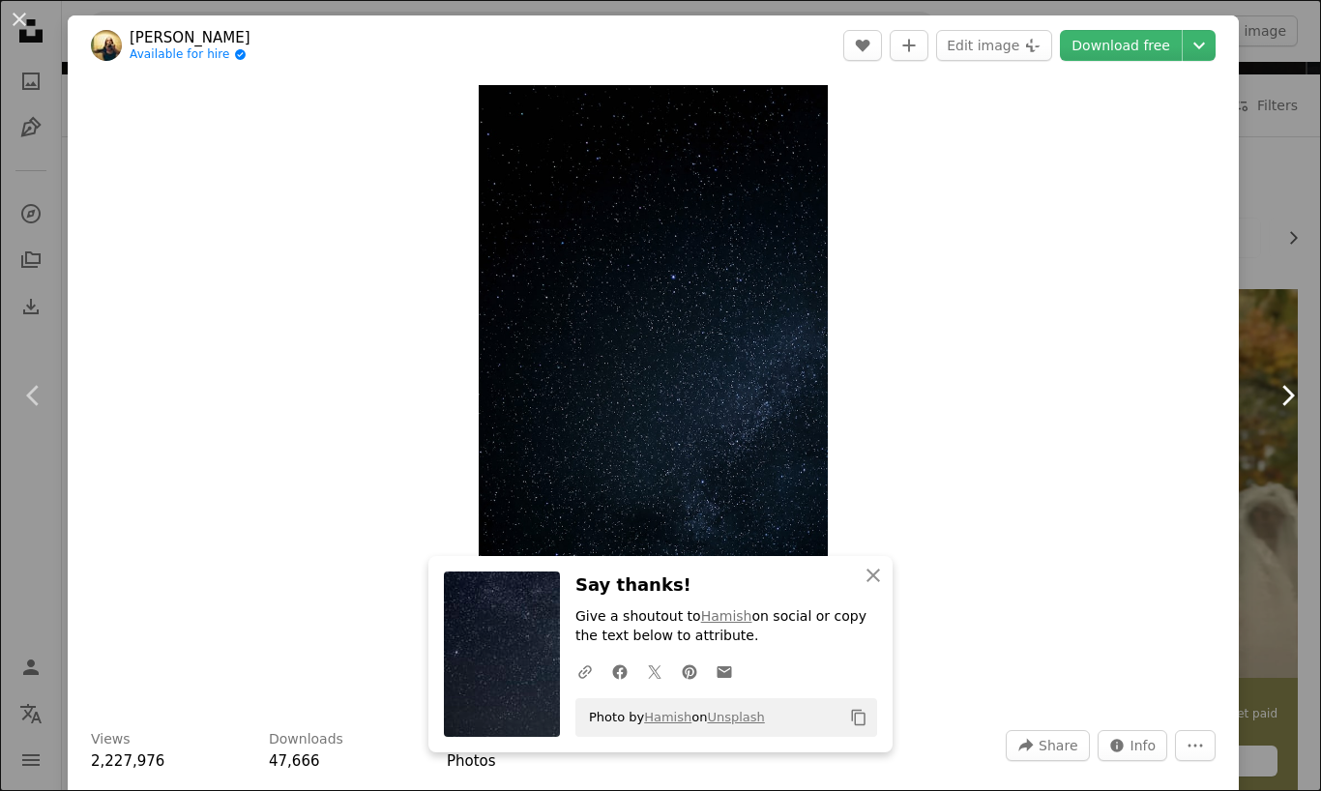
click at [1292, 405] on icon at bounding box center [1289, 395] width 13 height 20
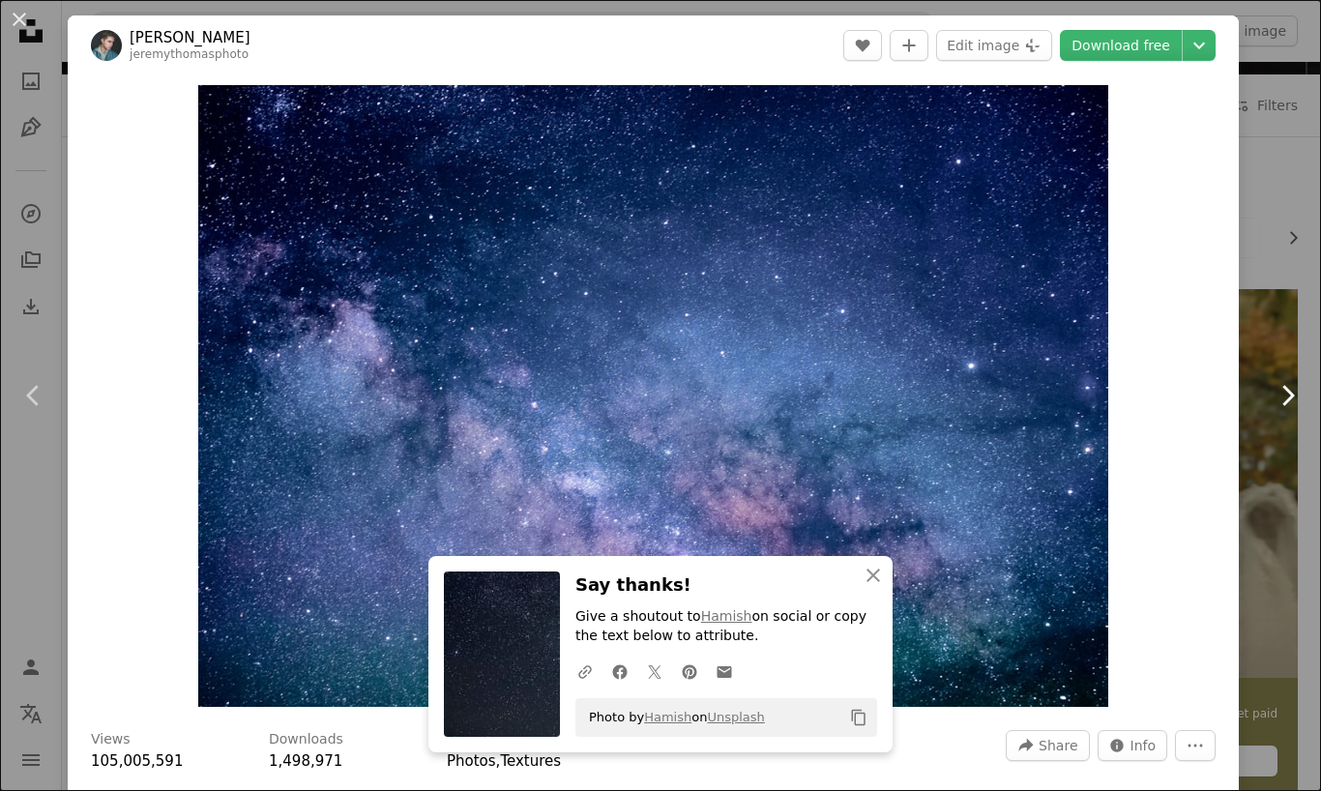
click at [1288, 411] on icon "Chevron right" at bounding box center [1287, 395] width 31 height 31
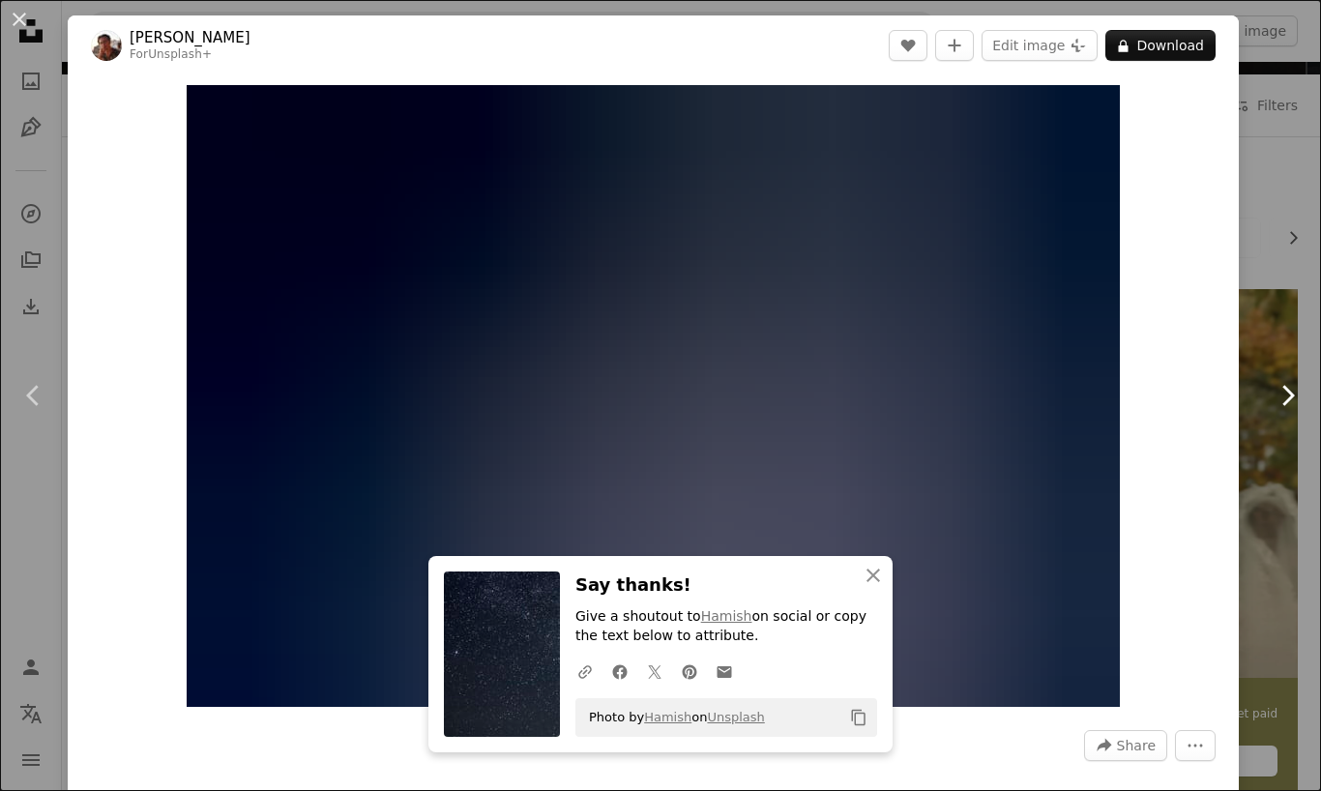
click at [1289, 405] on icon at bounding box center [1289, 395] width 13 height 20
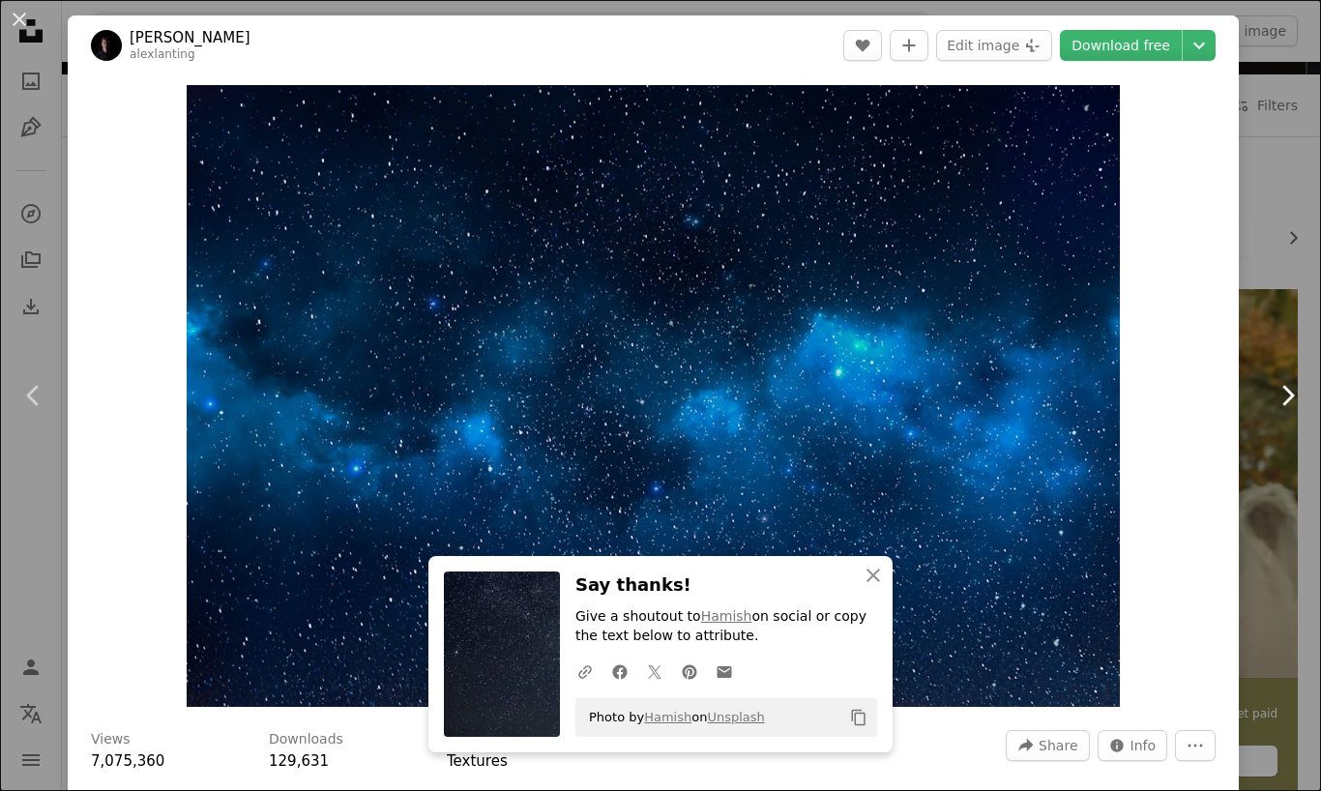
click at [1284, 411] on icon "Chevron right" at bounding box center [1287, 395] width 31 height 31
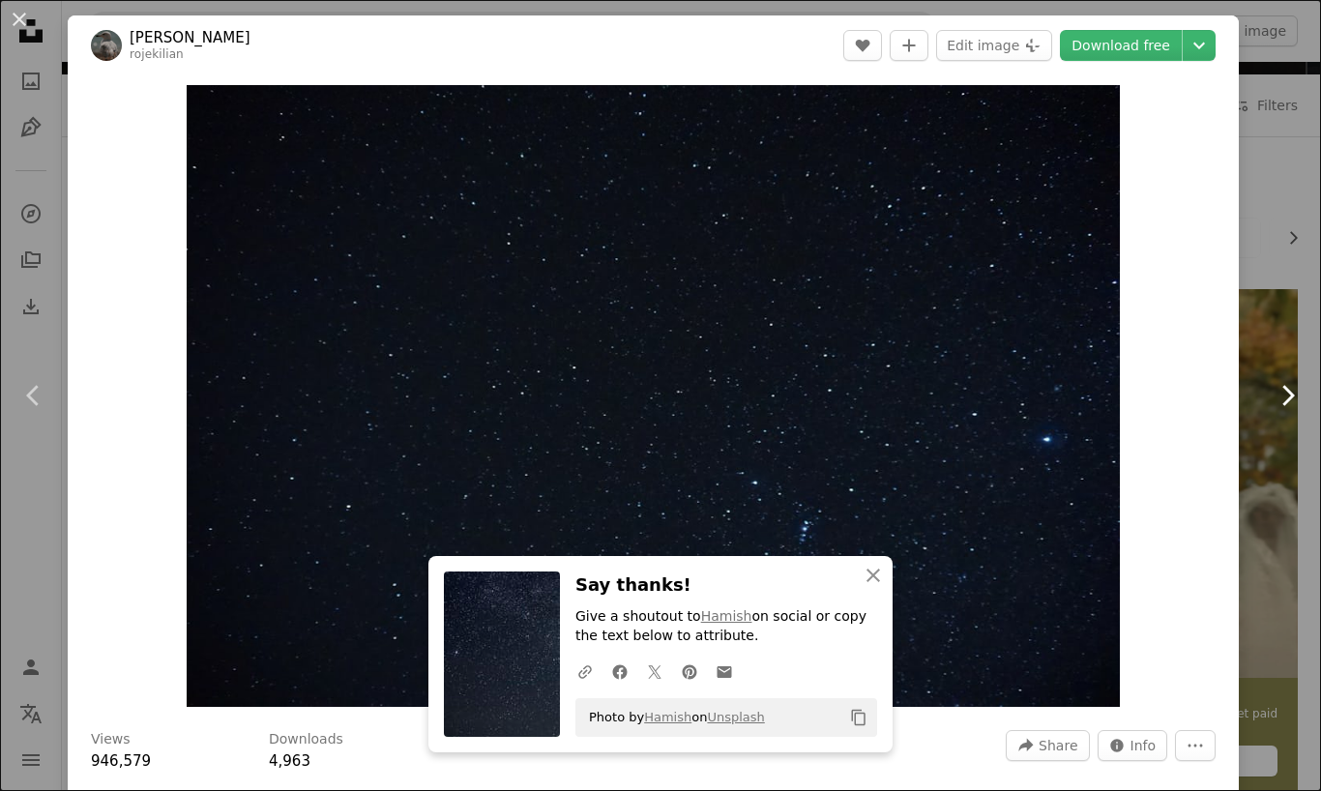
click at [1293, 411] on icon "Chevron right" at bounding box center [1287, 395] width 31 height 31
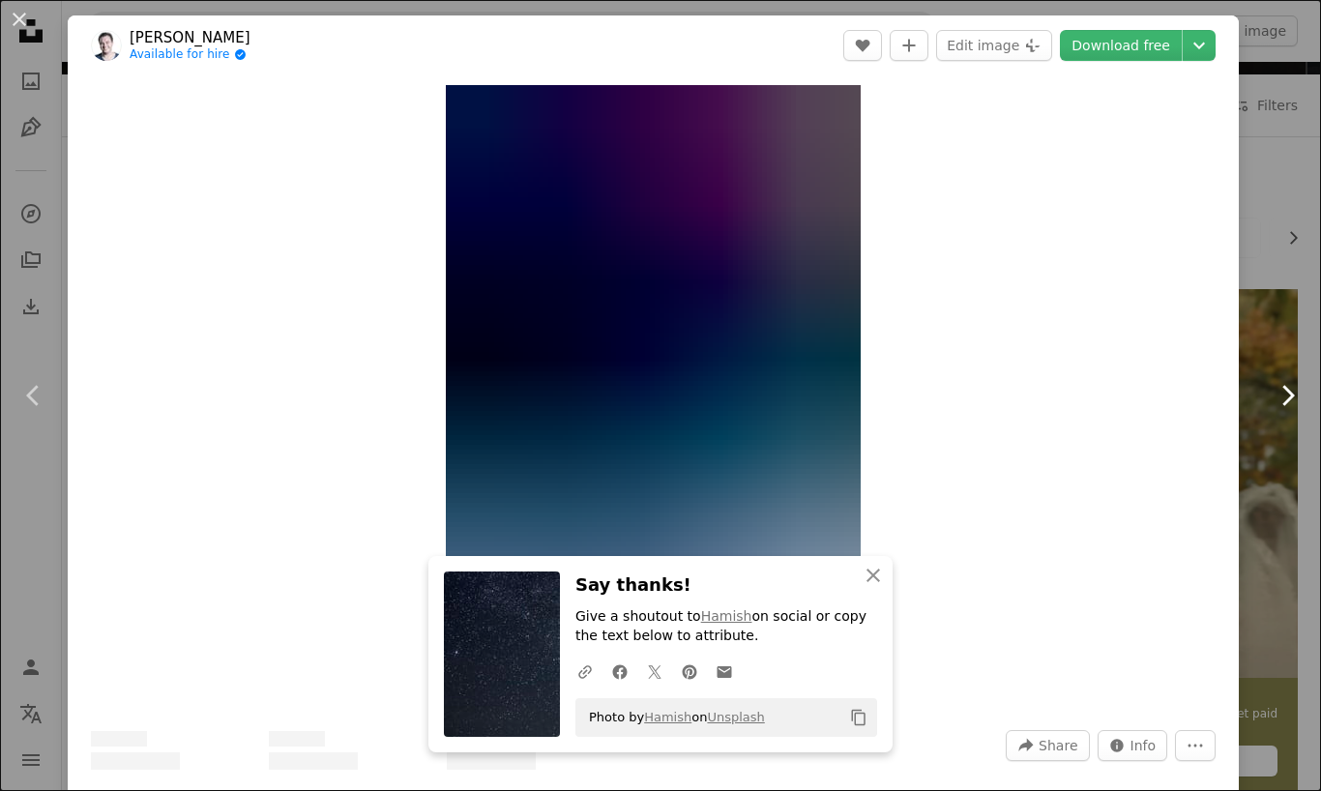
click at [1288, 405] on icon at bounding box center [1289, 395] width 13 height 20
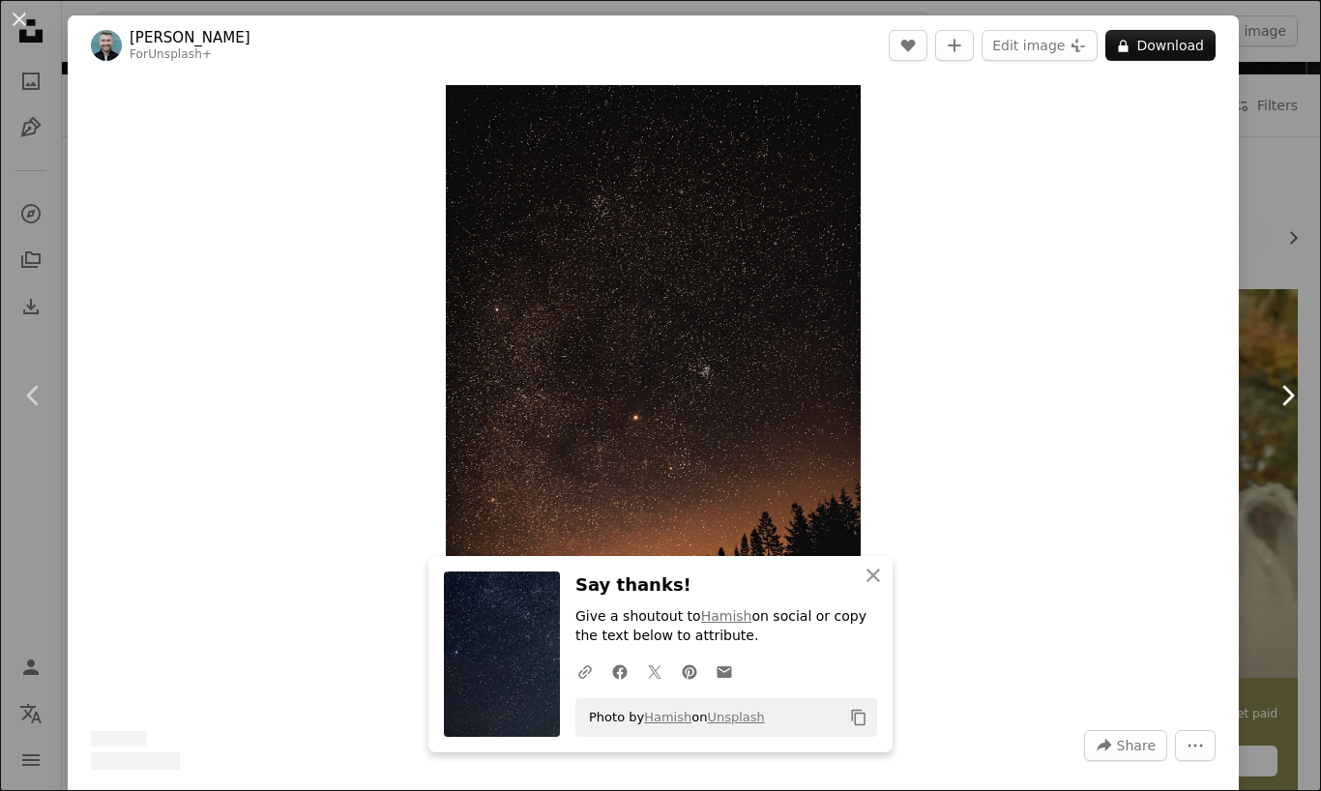
click at [1291, 405] on icon at bounding box center [1289, 395] width 13 height 20
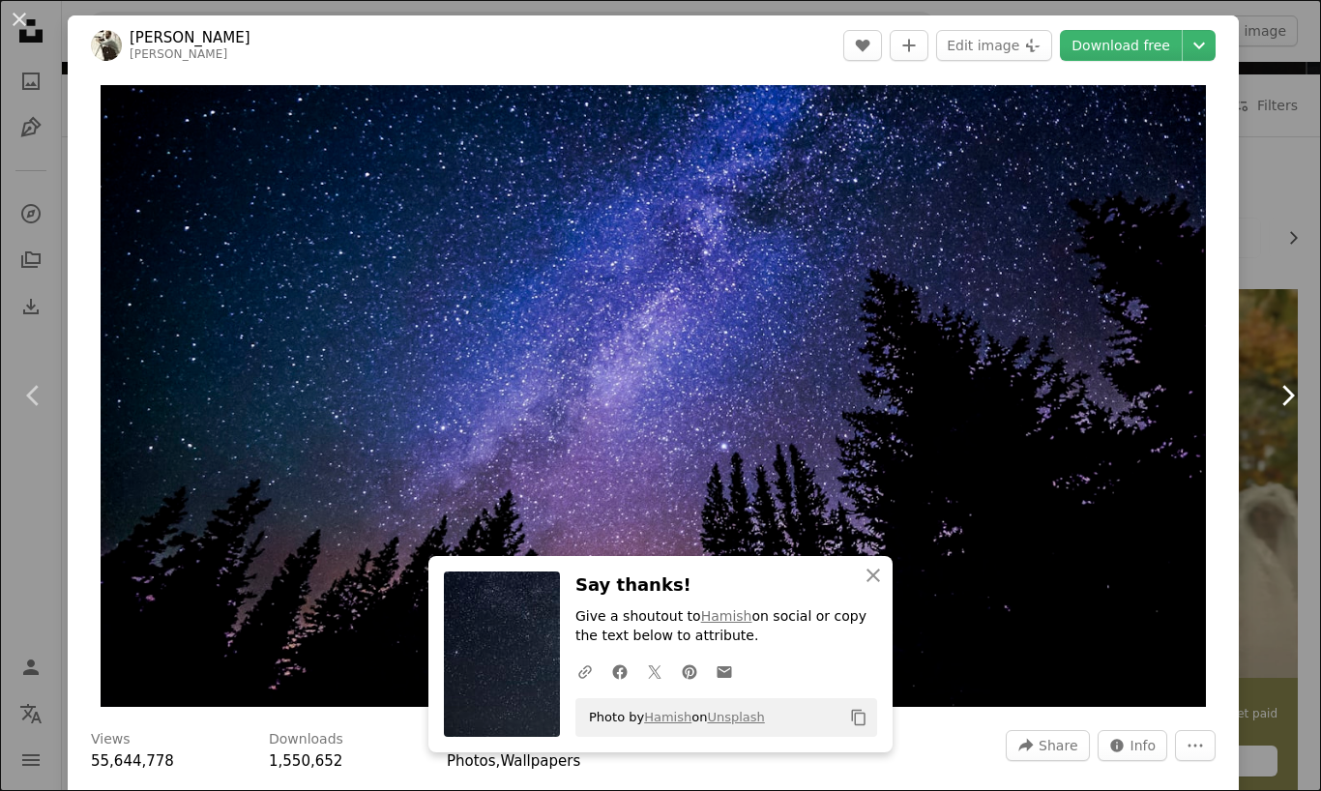
click at [1287, 411] on icon "Chevron right" at bounding box center [1287, 395] width 31 height 31
click at [1286, 405] on icon at bounding box center [1289, 395] width 13 height 20
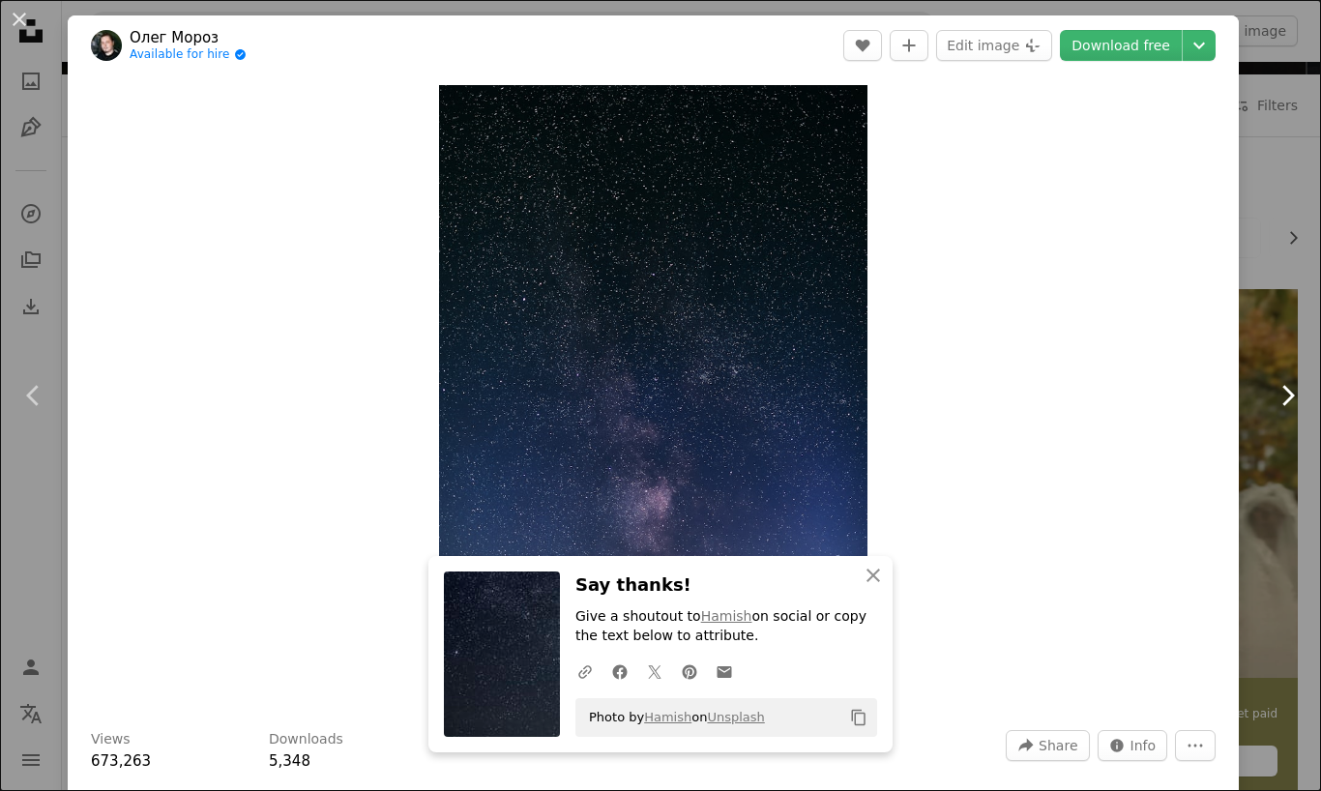
click at [1286, 405] on icon at bounding box center [1289, 395] width 13 height 20
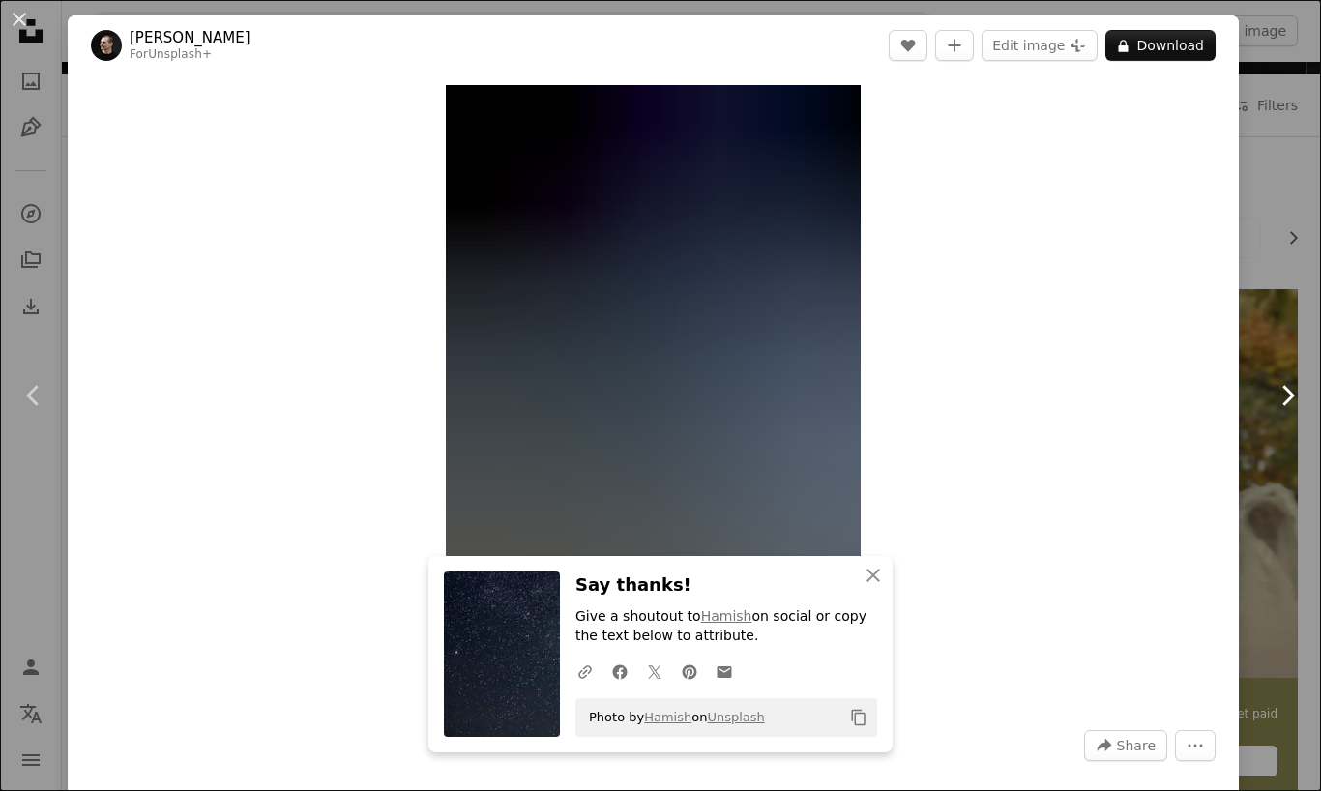
click at [1292, 411] on icon "Chevron right" at bounding box center [1287, 395] width 31 height 31
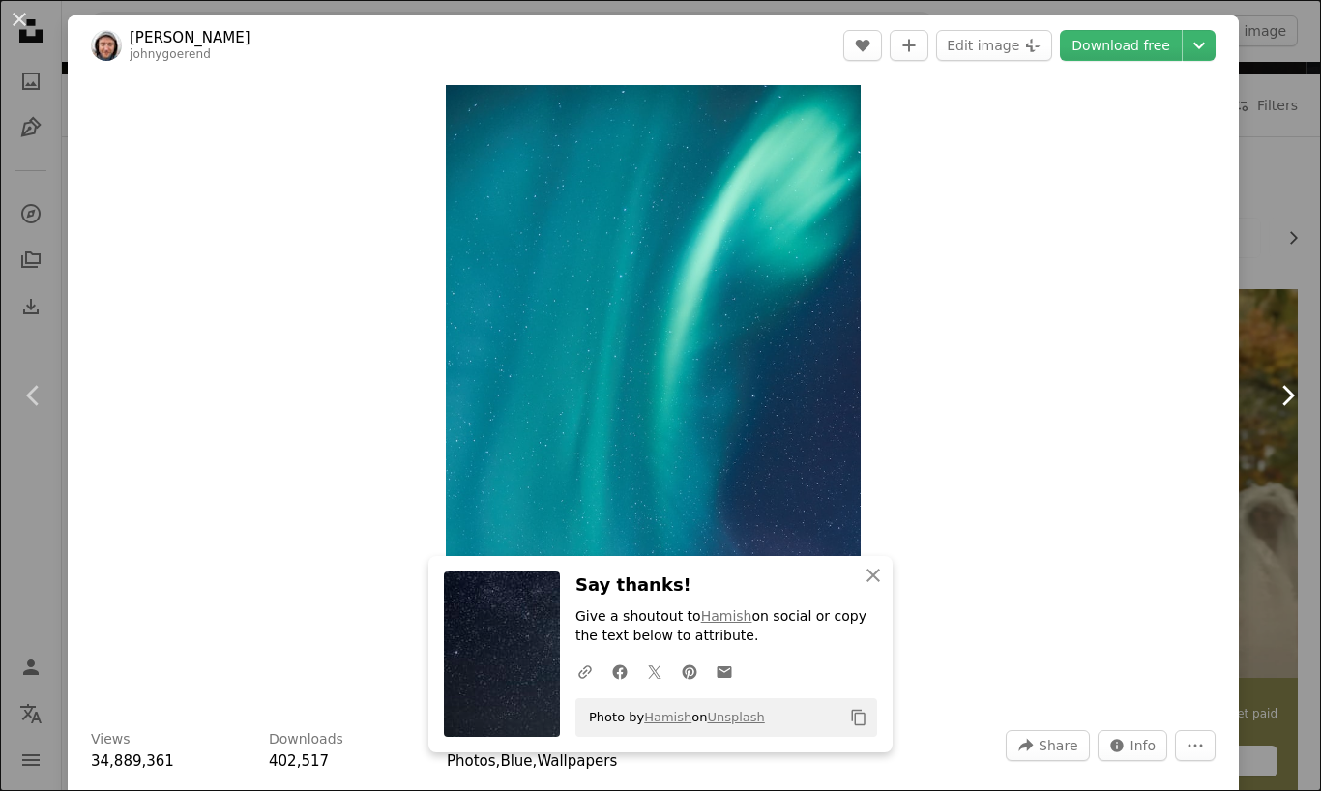
click at [1293, 405] on icon at bounding box center [1289, 395] width 13 height 20
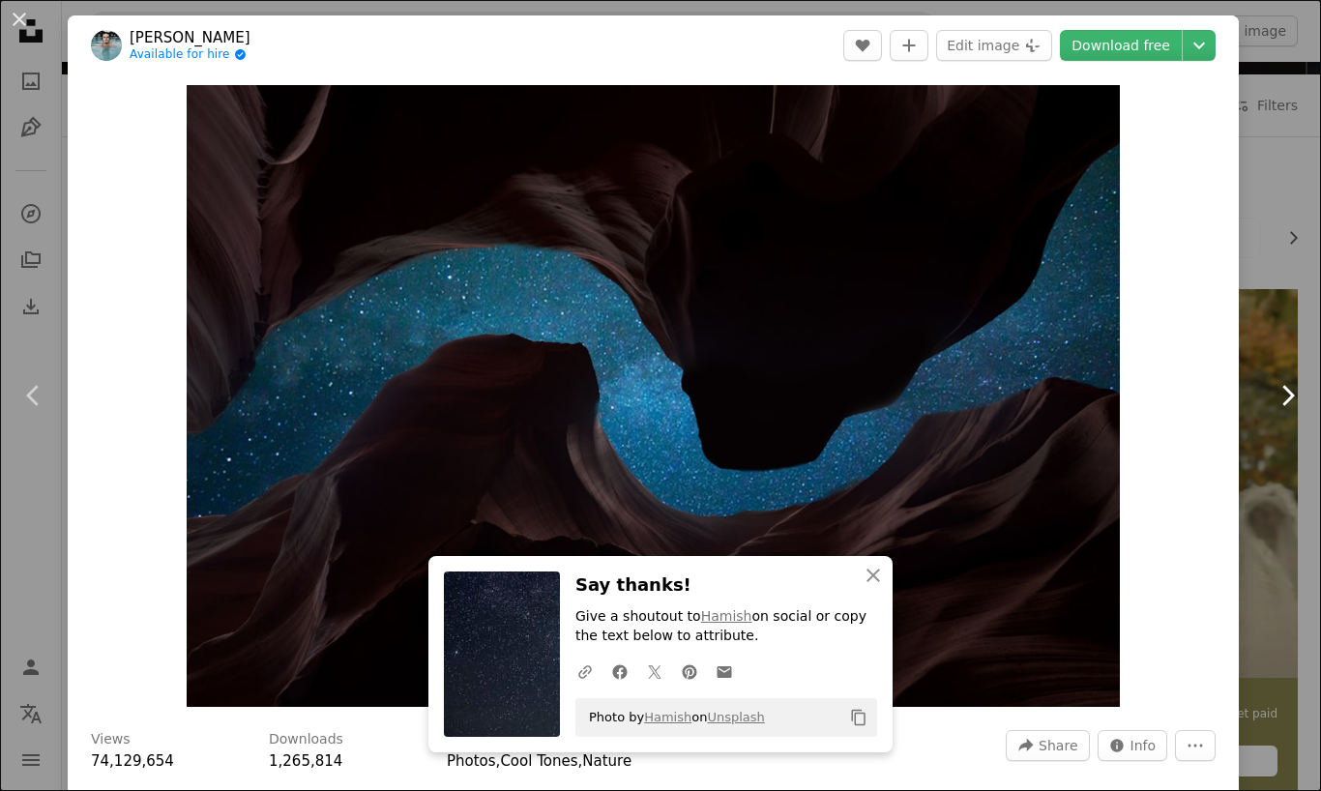
click at [1288, 411] on icon "Chevron right" at bounding box center [1287, 395] width 31 height 31
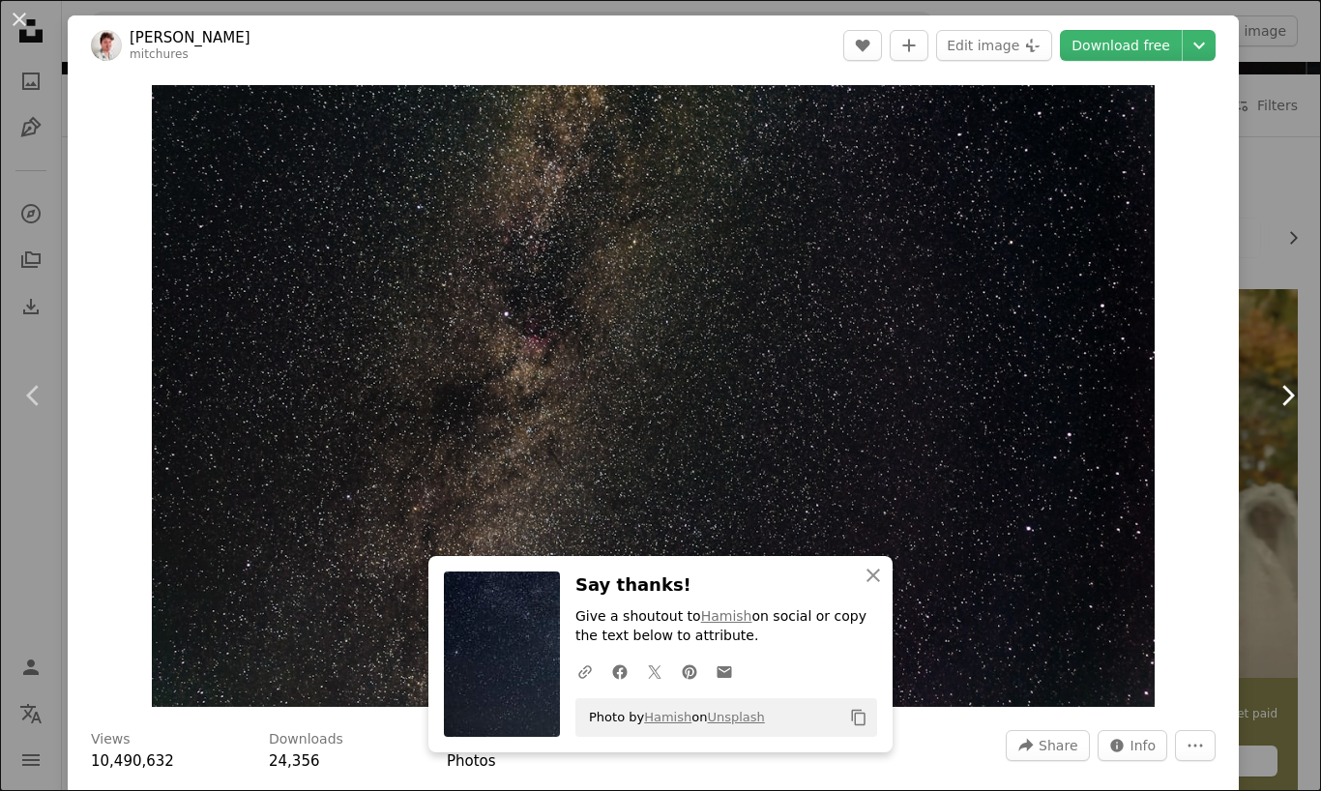
click at [1286, 411] on icon "Chevron right" at bounding box center [1287, 395] width 31 height 31
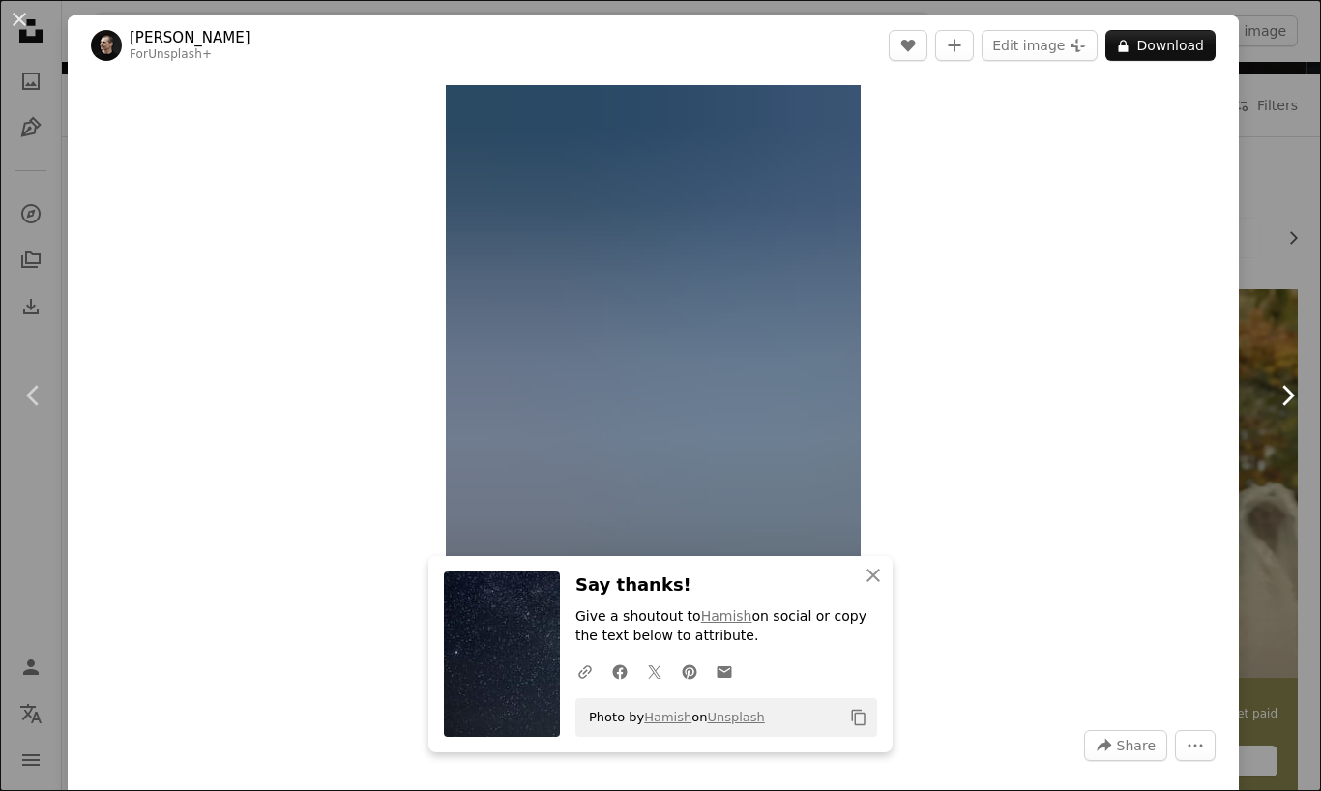
click at [1288, 411] on icon "Chevron right" at bounding box center [1287, 395] width 31 height 31
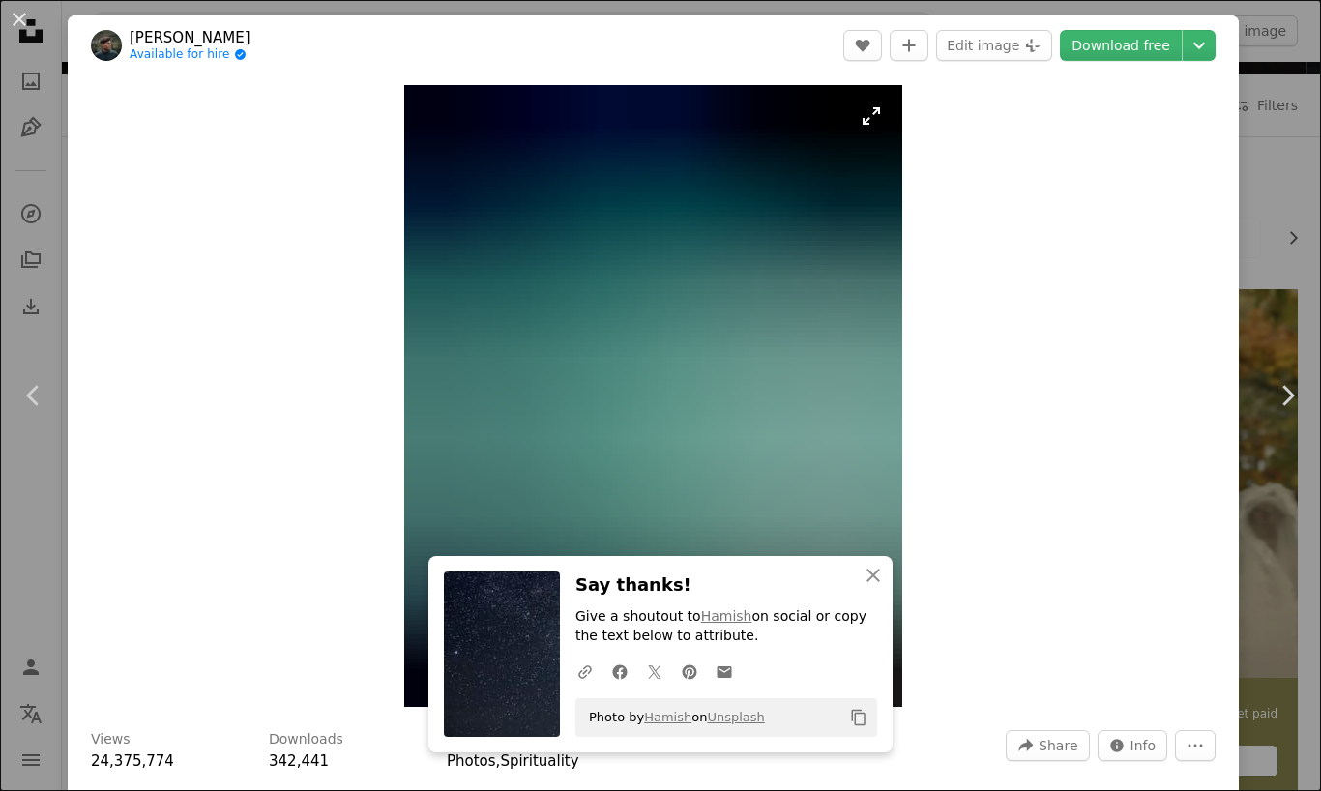
click at [870, 650] on img "Zoom in on this image" at bounding box center [652, 396] width 497 height 622
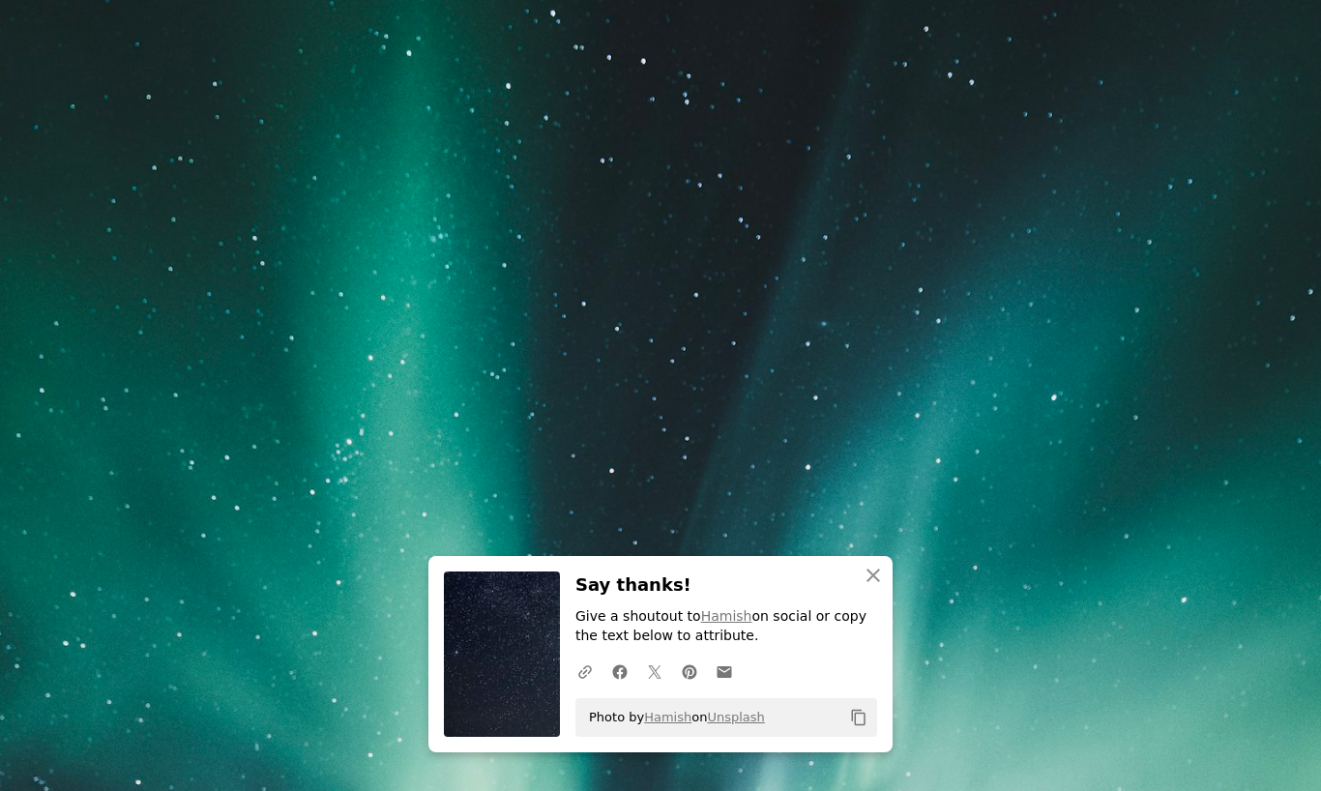
scroll to position [385, 0]
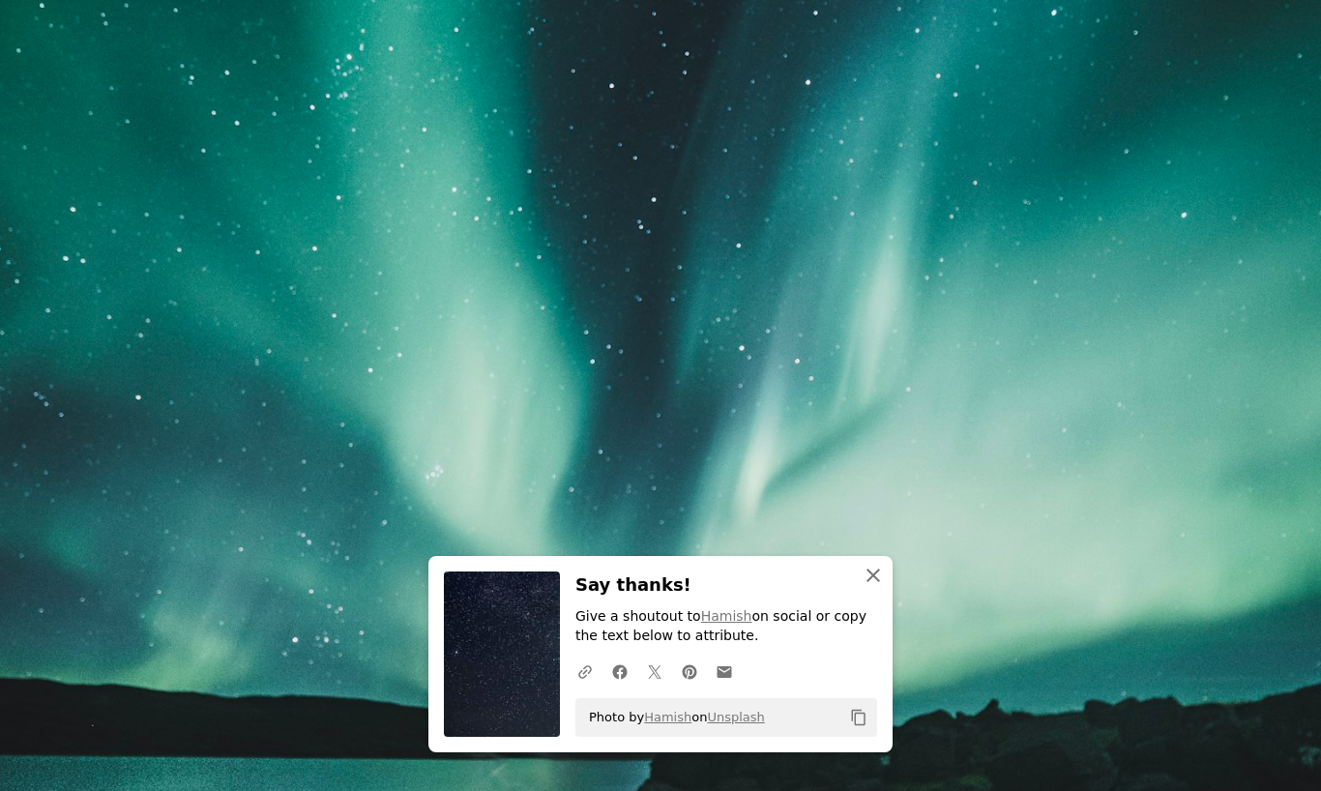
click at [883, 595] on button "An X shape Close" at bounding box center [873, 575] width 39 height 39
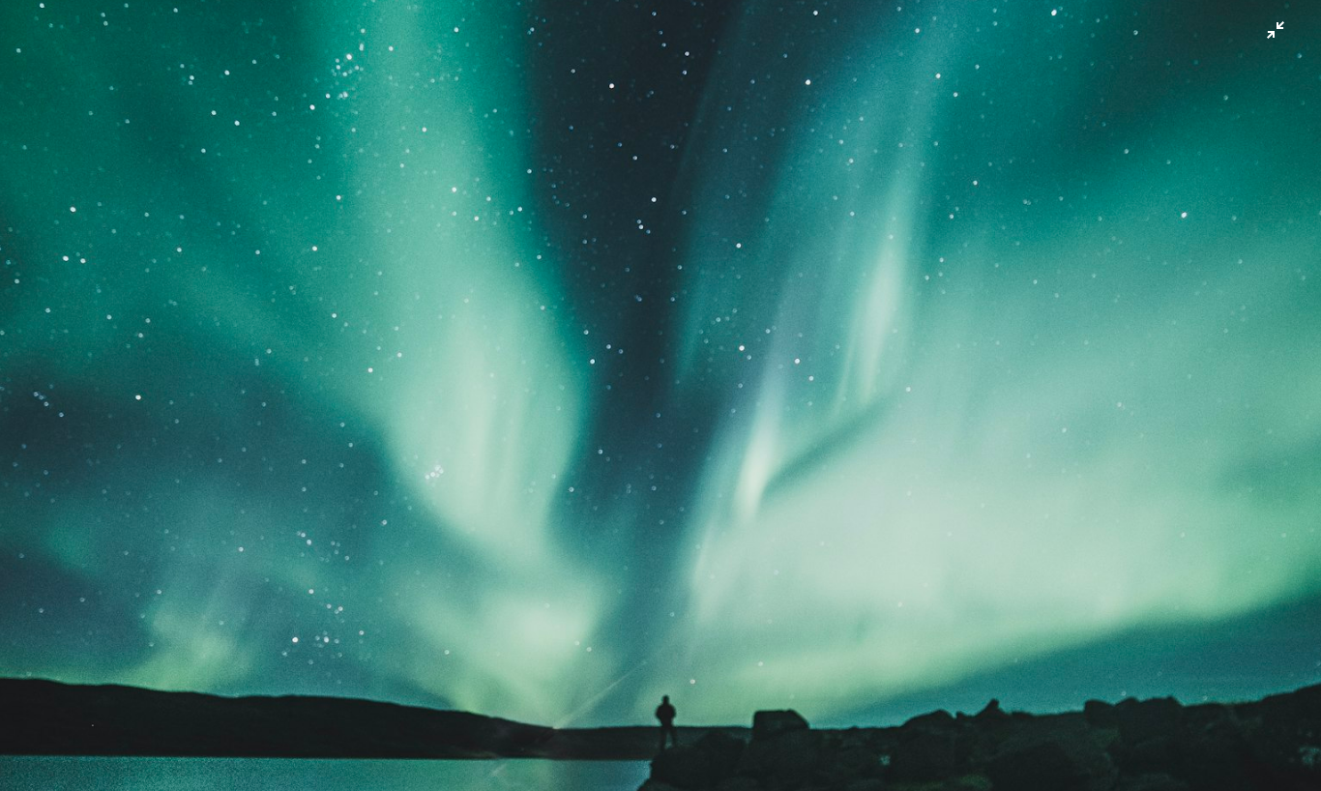
click at [1096, 192] on img "Zoom out on this image" at bounding box center [660, 441] width 1323 height 1654
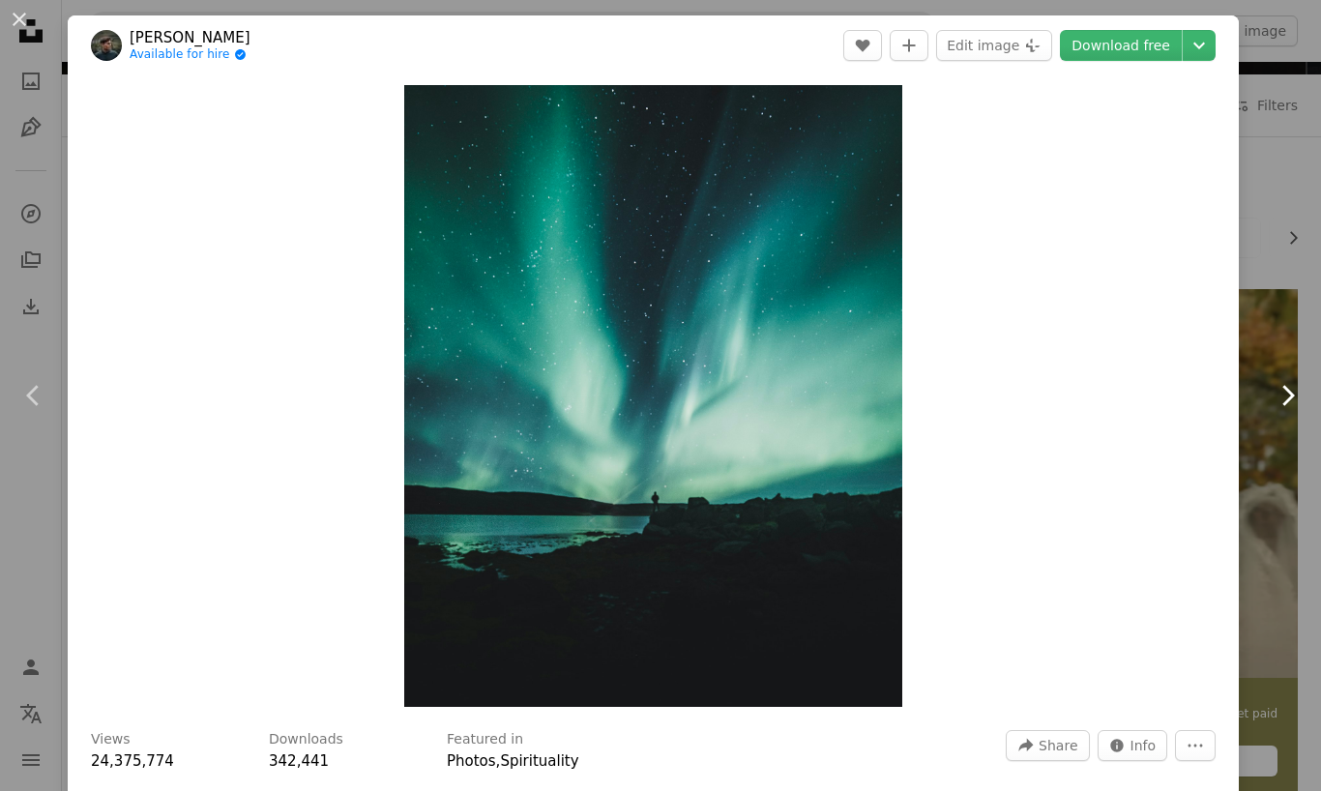
click at [1302, 411] on icon "Chevron right" at bounding box center [1287, 395] width 31 height 31
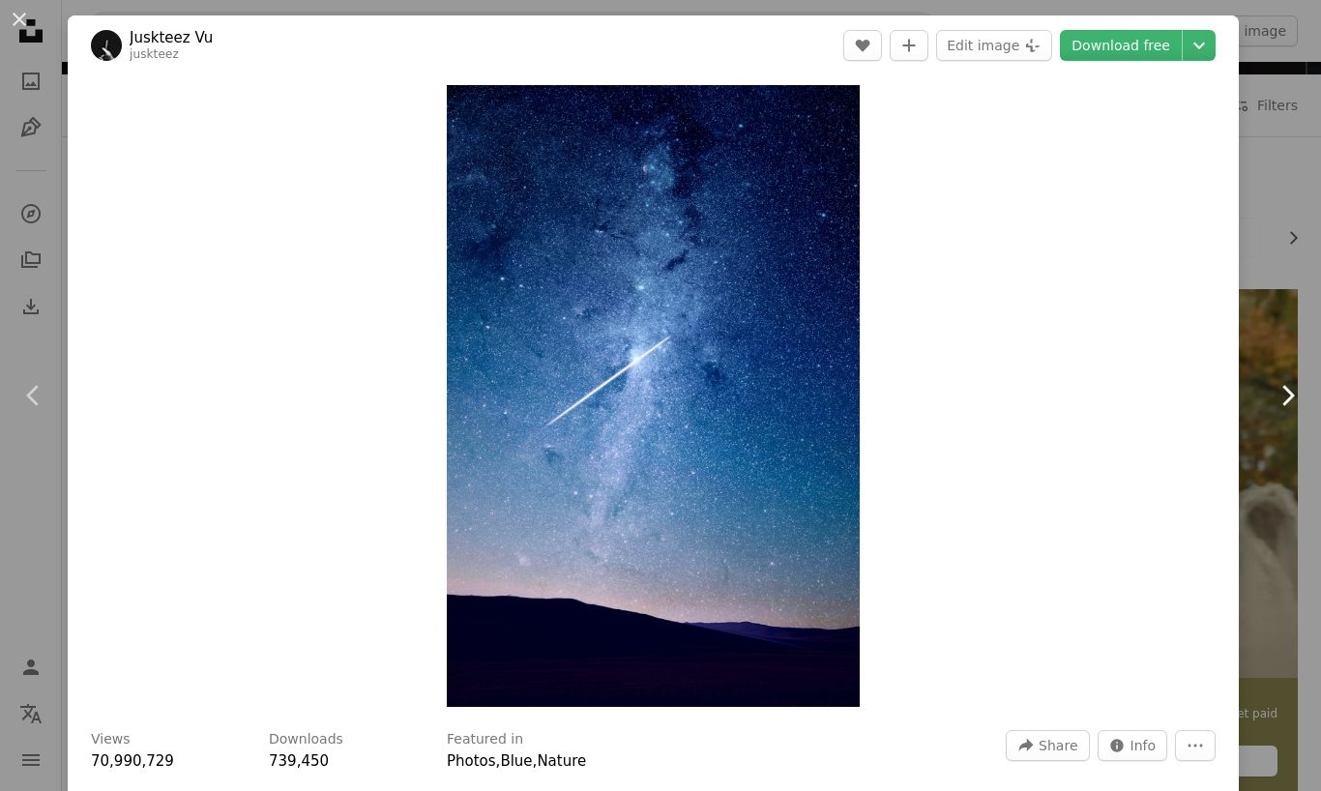
click at [1312, 434] on link "Chevron right" at bounding box center [1288, 396] width 68 height 186
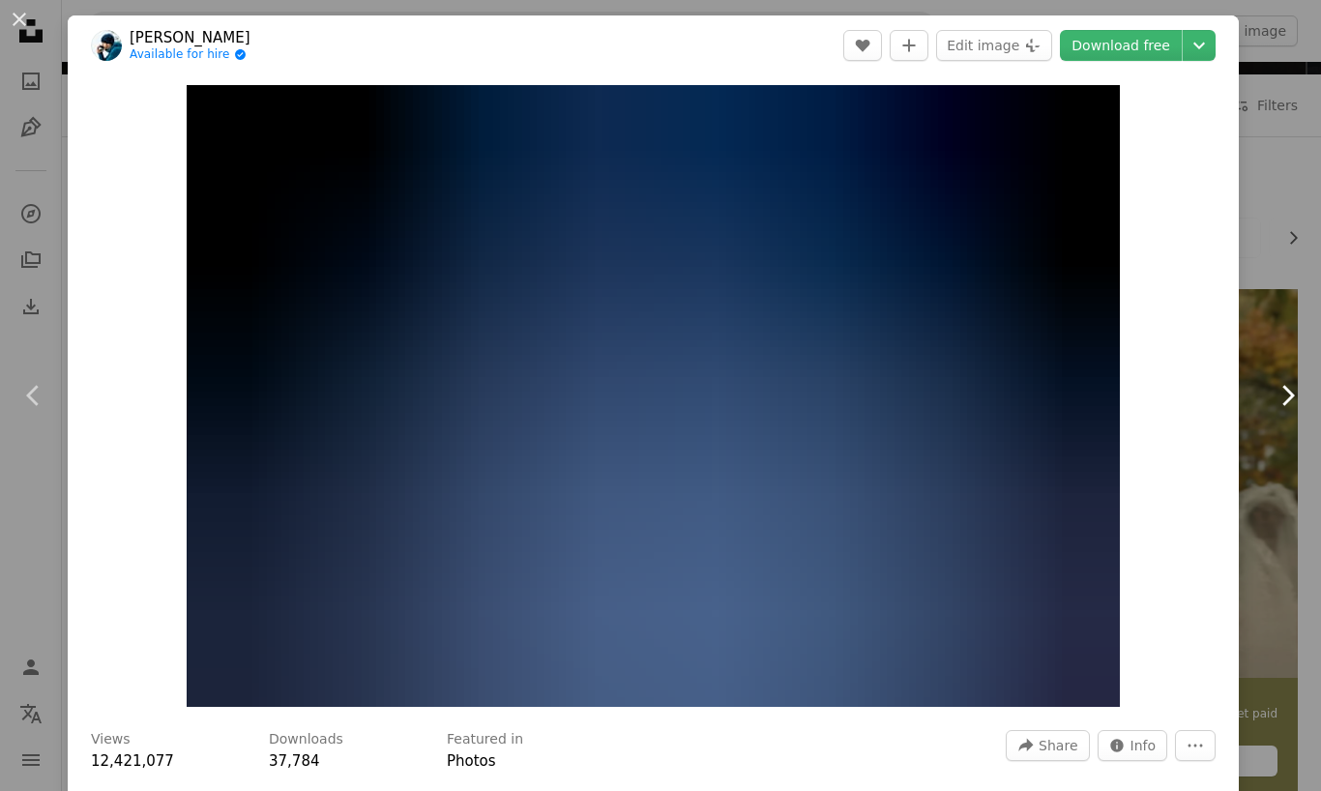
click at [1291, 411] on icon "Chevron right" at bounding box center [1287, 395] width 31 height 31
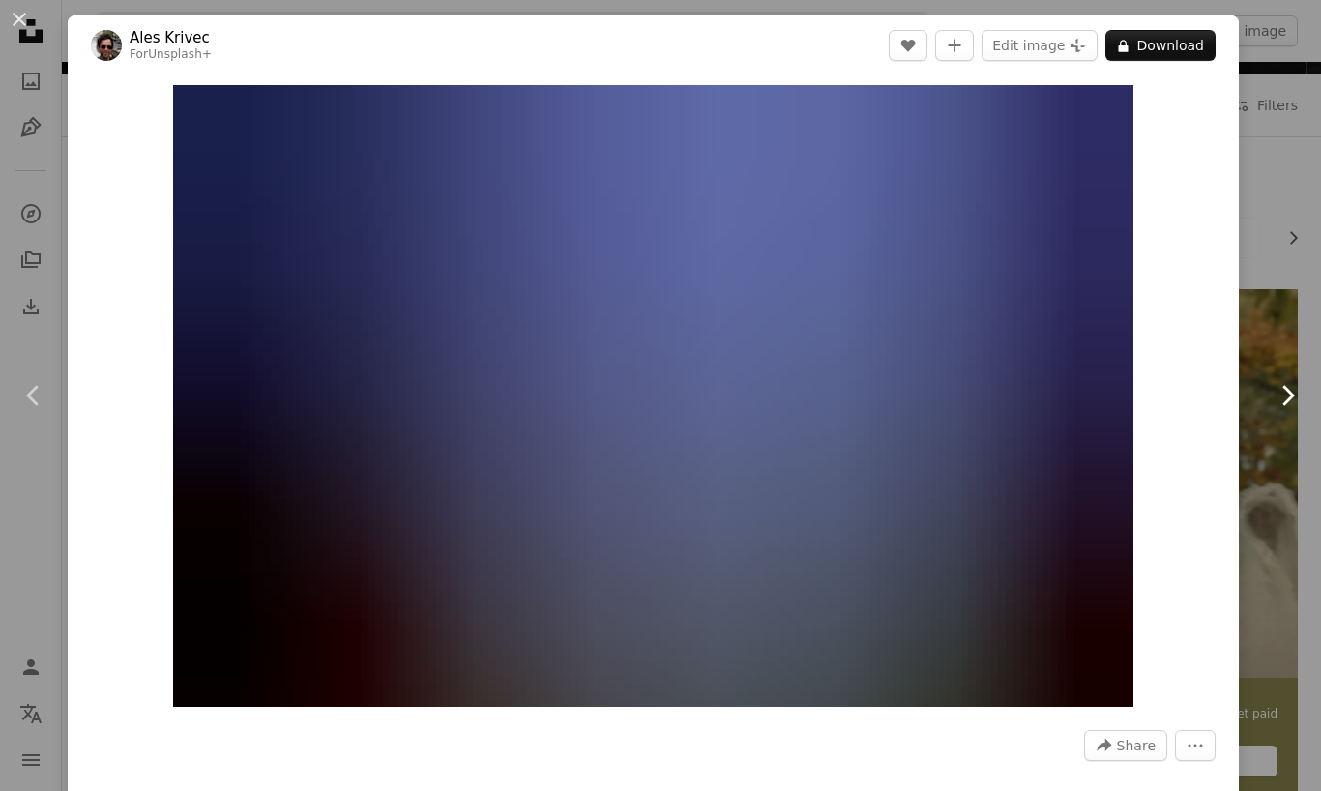
click at [1282, 411] on icon "Chevron right" at bounding box center [1287, 395] width 31 height 31
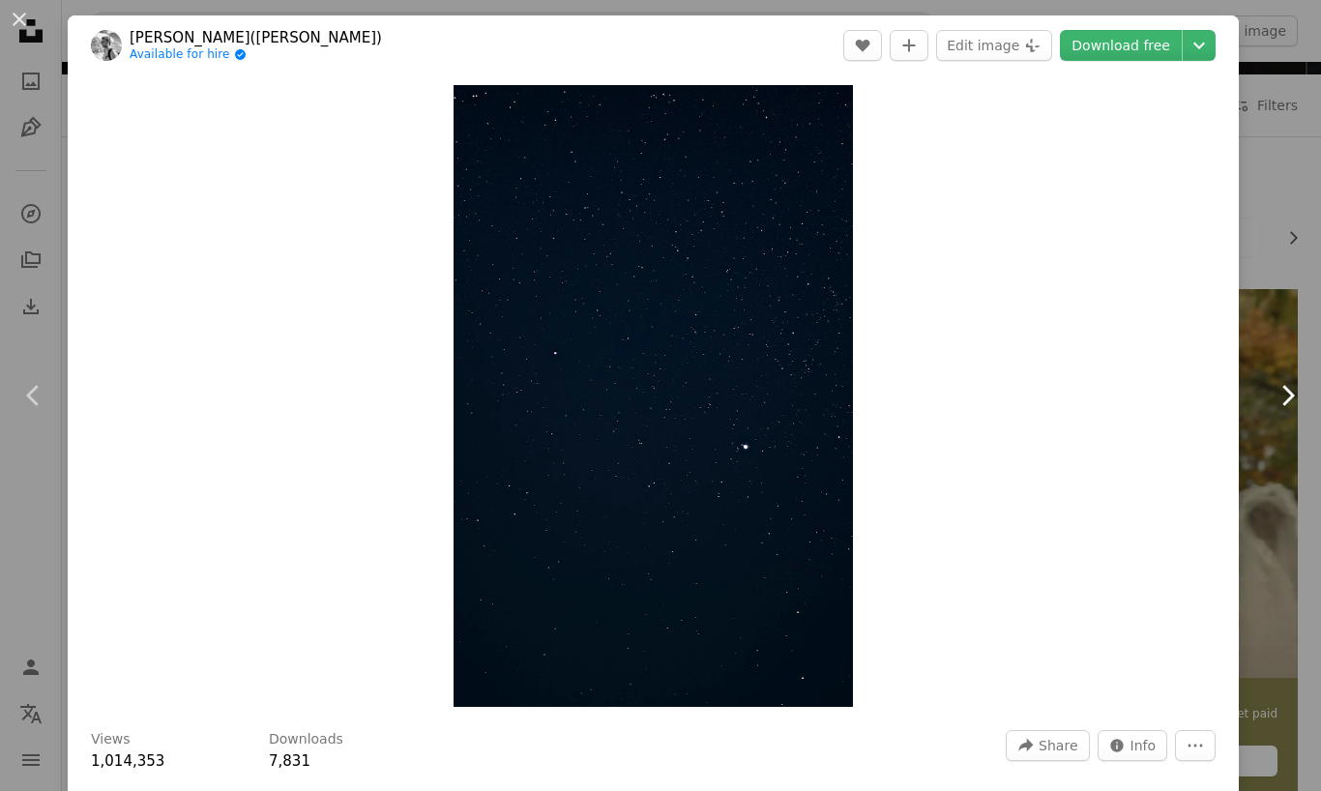
click at [1297, 411] on icon "Chevron right" at bounding box center [1287, 395] width 31 height 31
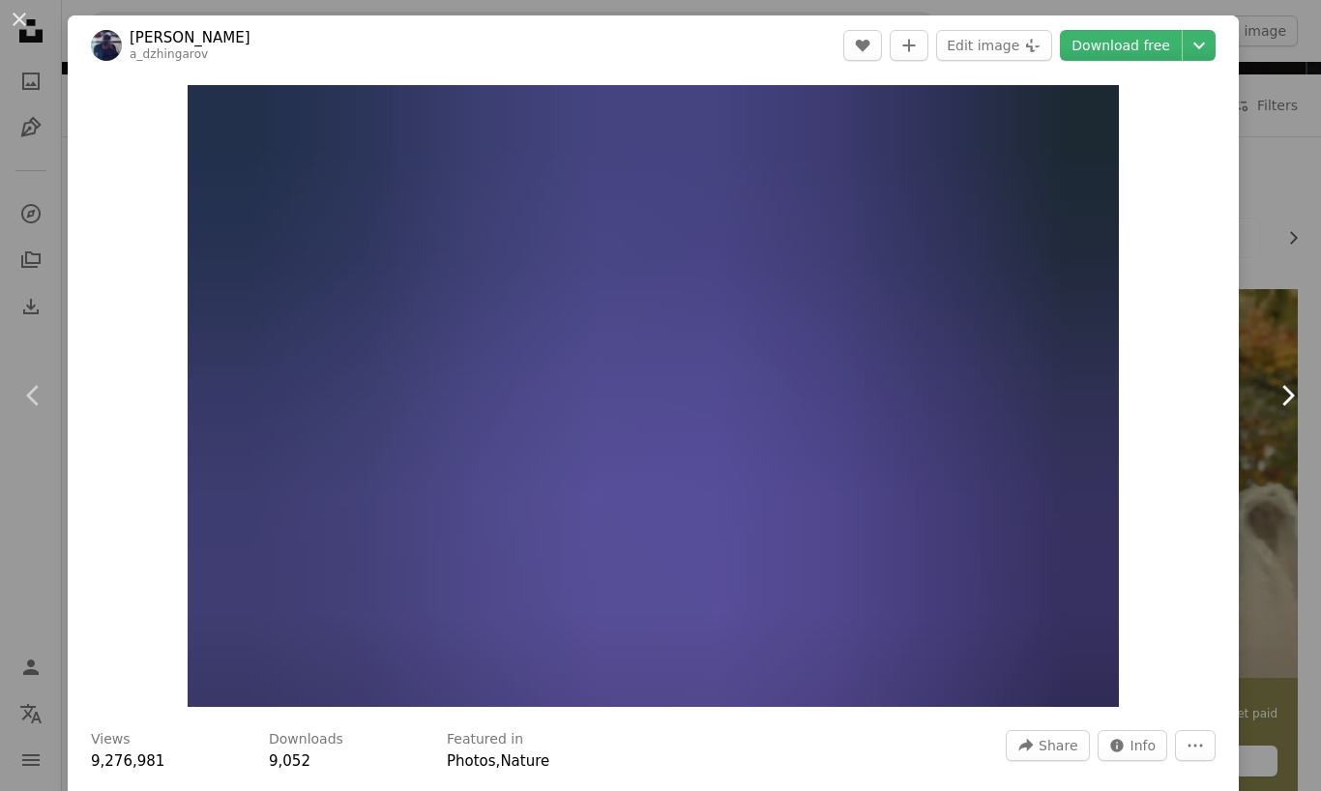
click at [1289, 405] on icon at bounding box center [1289, 395] width 13 height 20
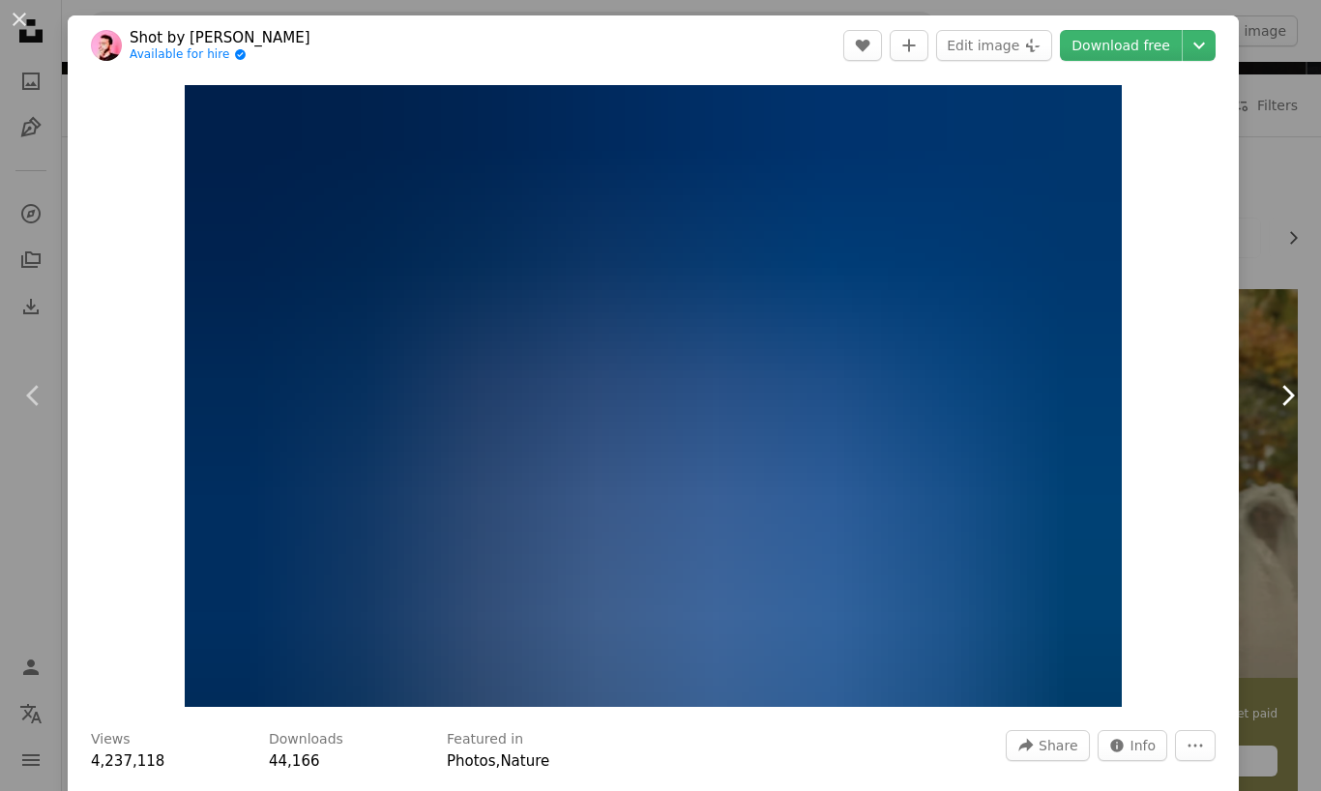
click at [1294, 411] on icon "Chevron right" at bounding box center [1287, 395] width 31 height 31
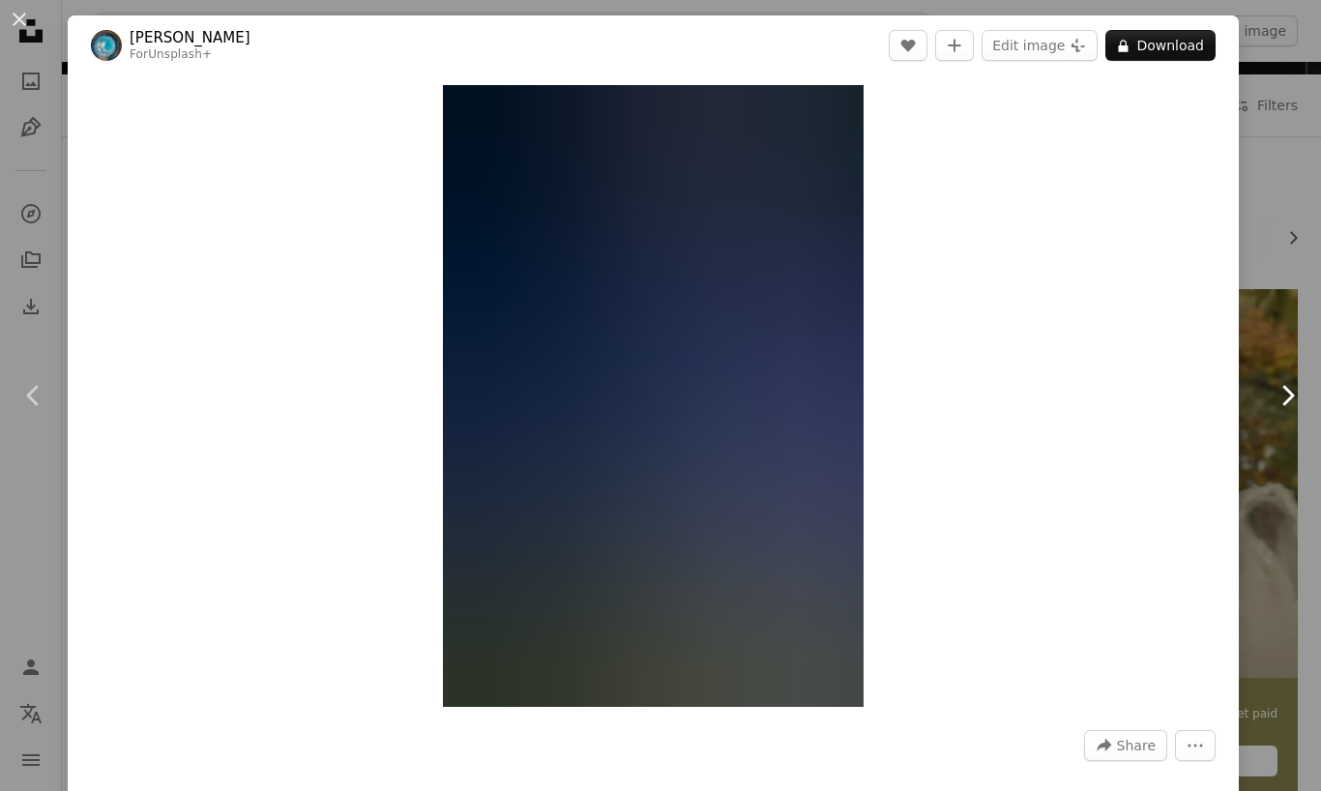
click at [1295, 411] on icon "Chevron right" at bounding box center [1287, 395] width 31 height 31
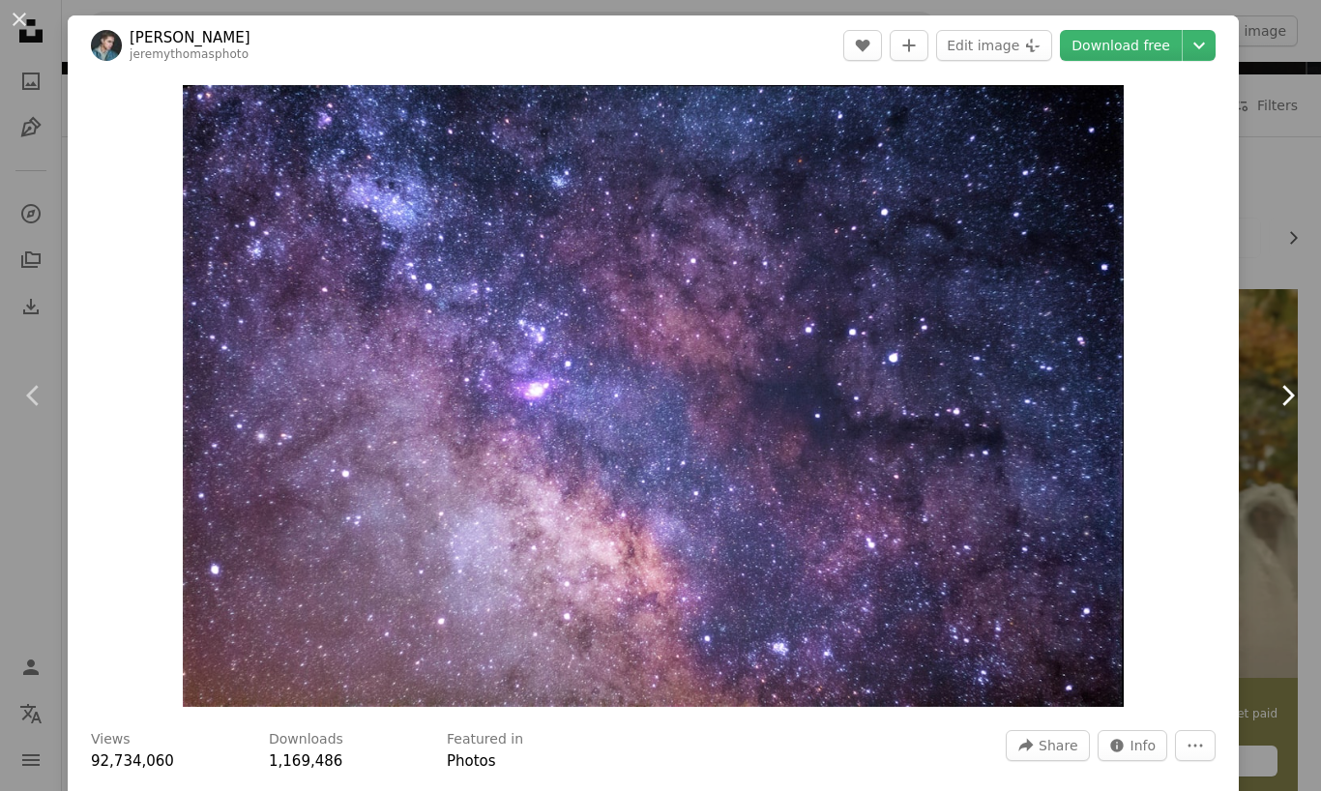
click at [1296, 411] on icon "Chevron right" at bounding box center [1287, 395] width 31 height 31
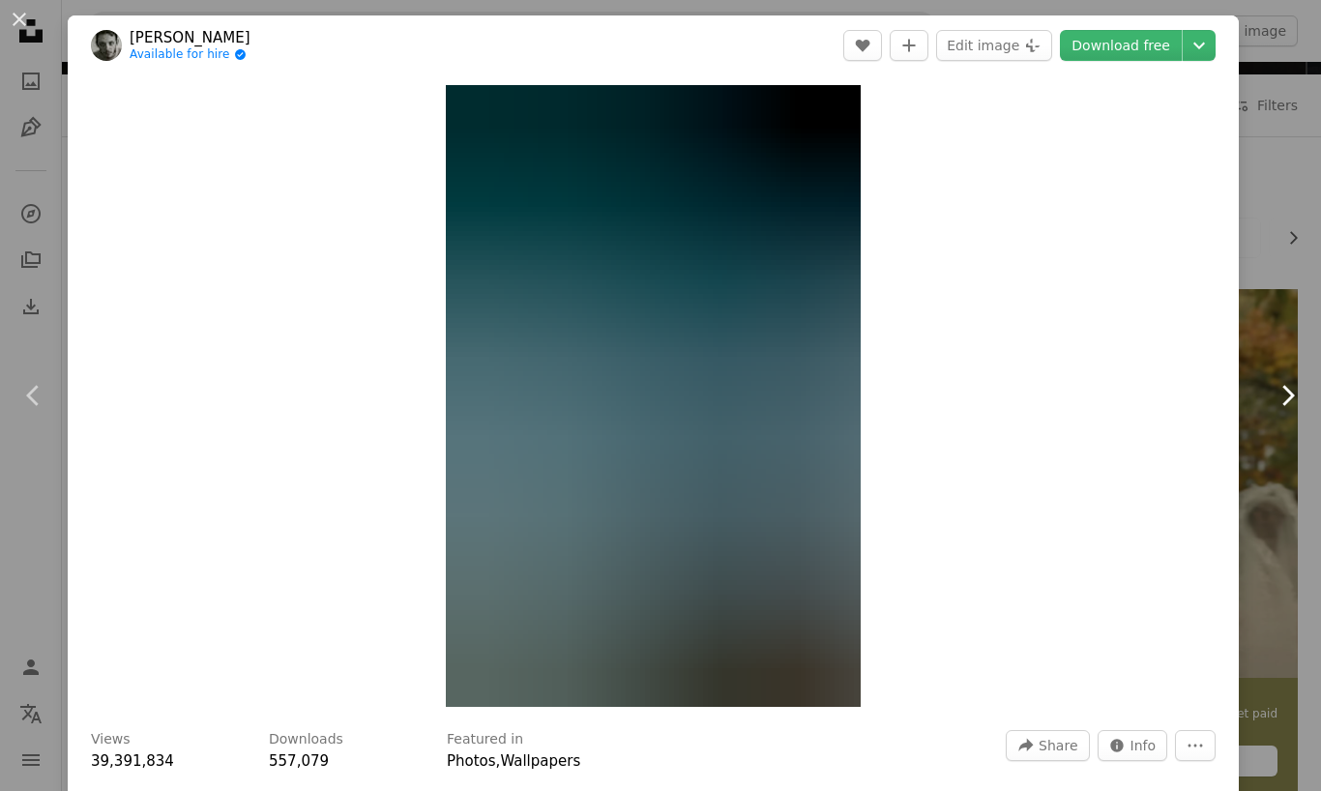
click at [1277, 411] on icon "Chevron right" at bounding box center [1287, 395] width 31 height 31
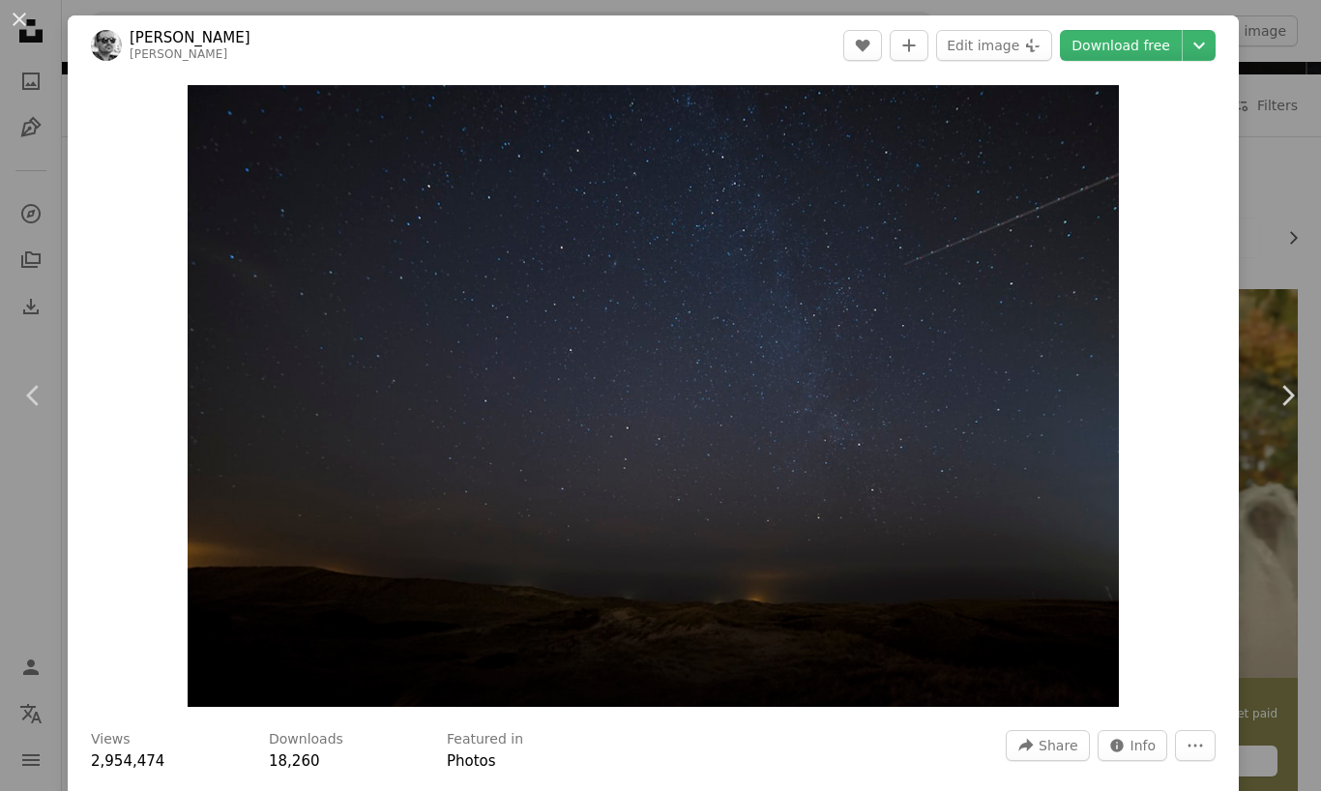
click at [1315, 118] on div "An X shape Chevron left Chevron right [PERSON_NAME] A heart A plus sign Edit im…" at bounding box center [660, 395] width 1321 height 791
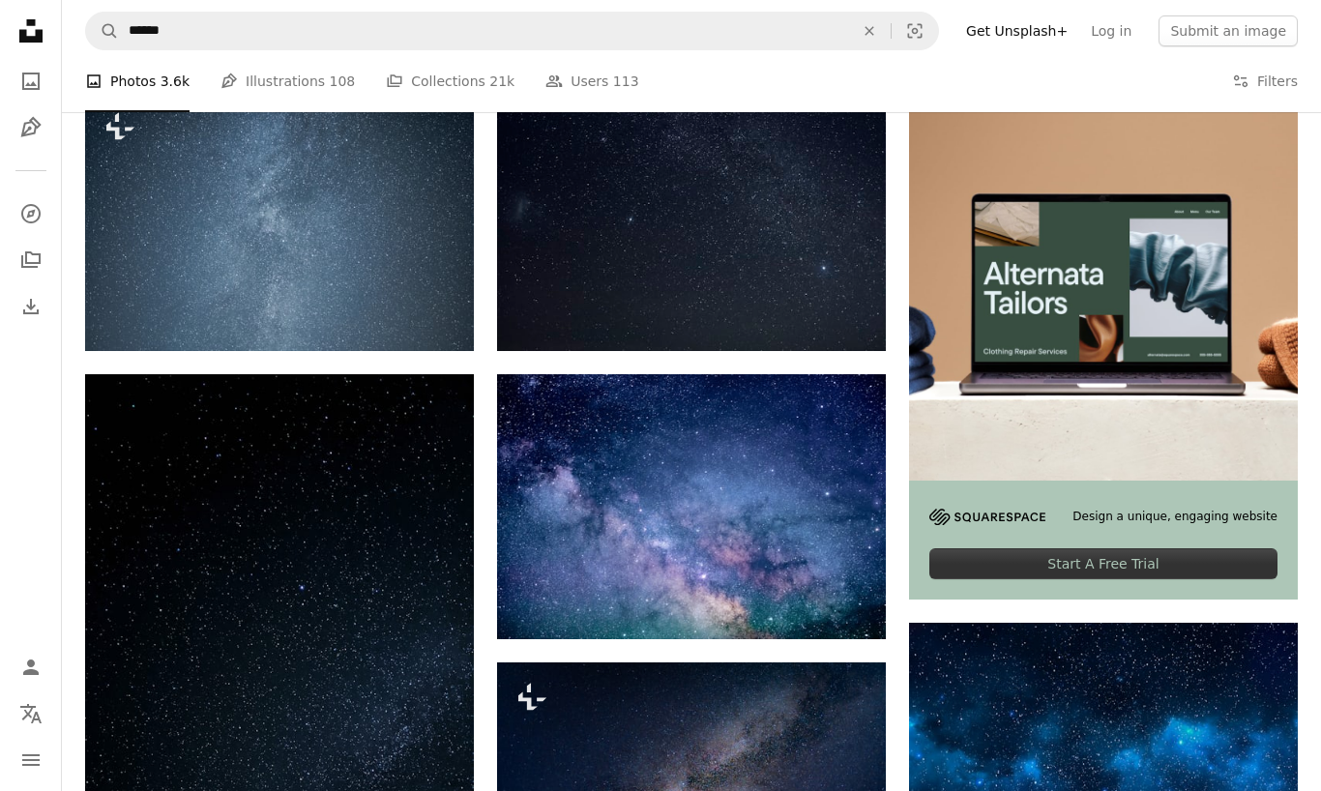
scroll to position [281, 0]
